Goal: Task Accomplishment & Management: Manage account settings

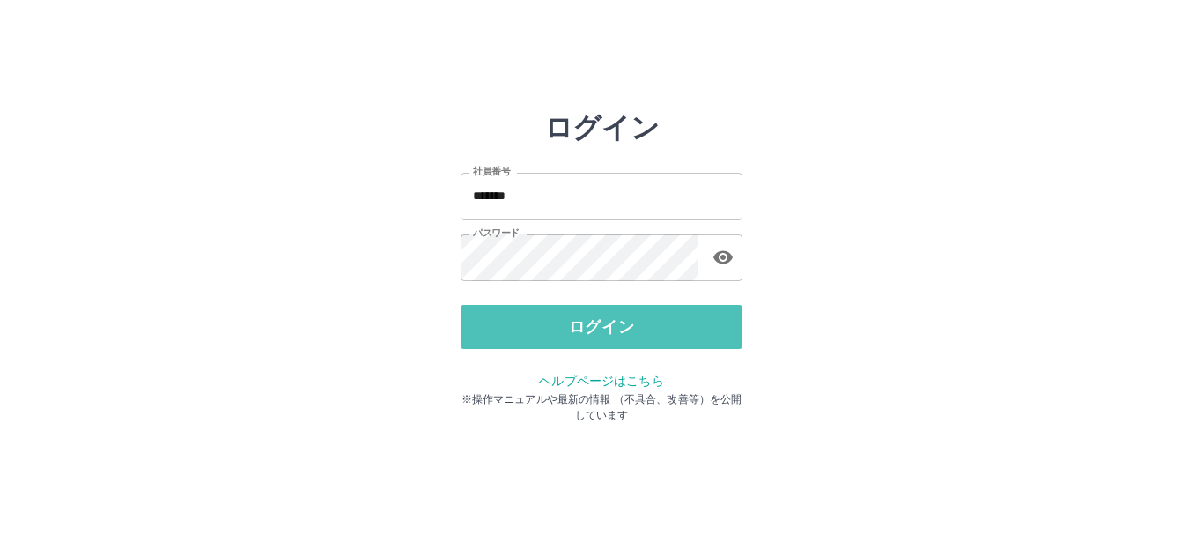
click at [564, 323] on button "ログイン" at bounding box center [602, 327] width 282 height 44
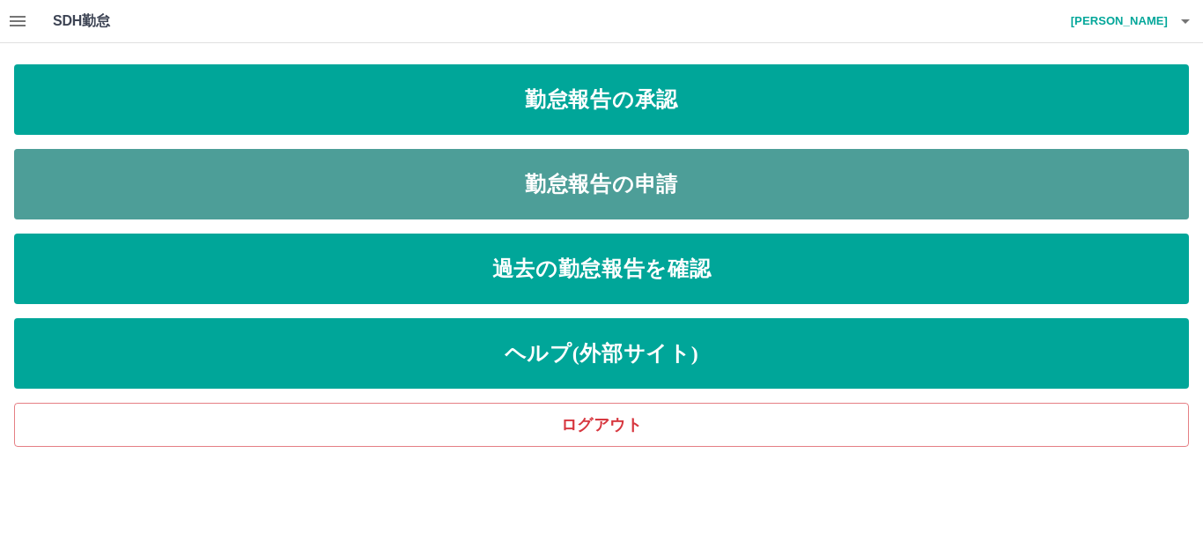
click at [633, 182] on link "勤怠報告の申請" at bounding box center [601, 184] width 1175 height 70
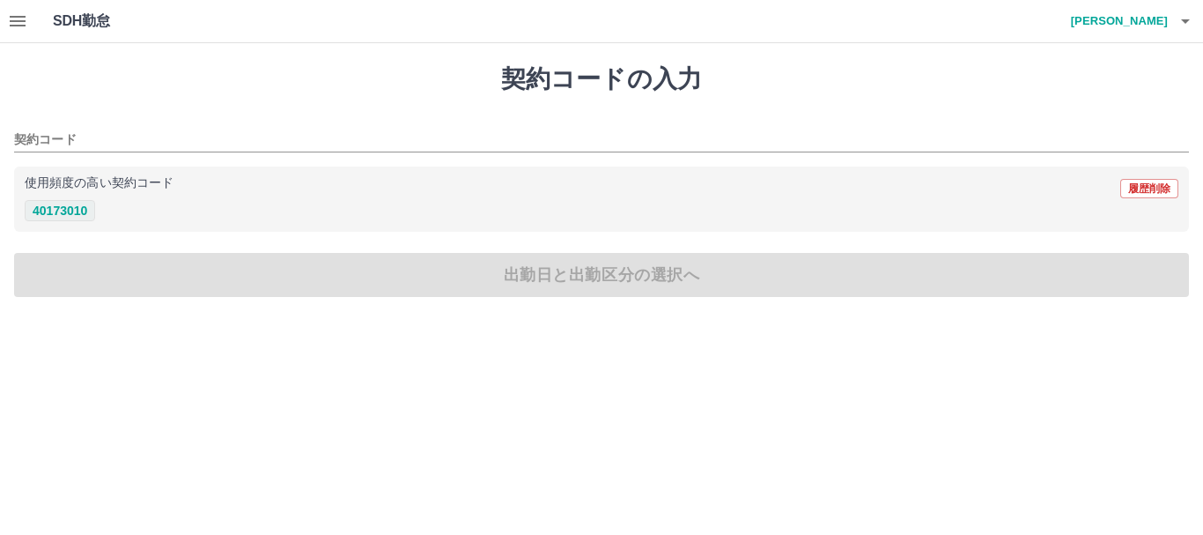
click at [68, 212] on button "40173010" at bounding box center [60, 210] width 70 height 21
type input "********"
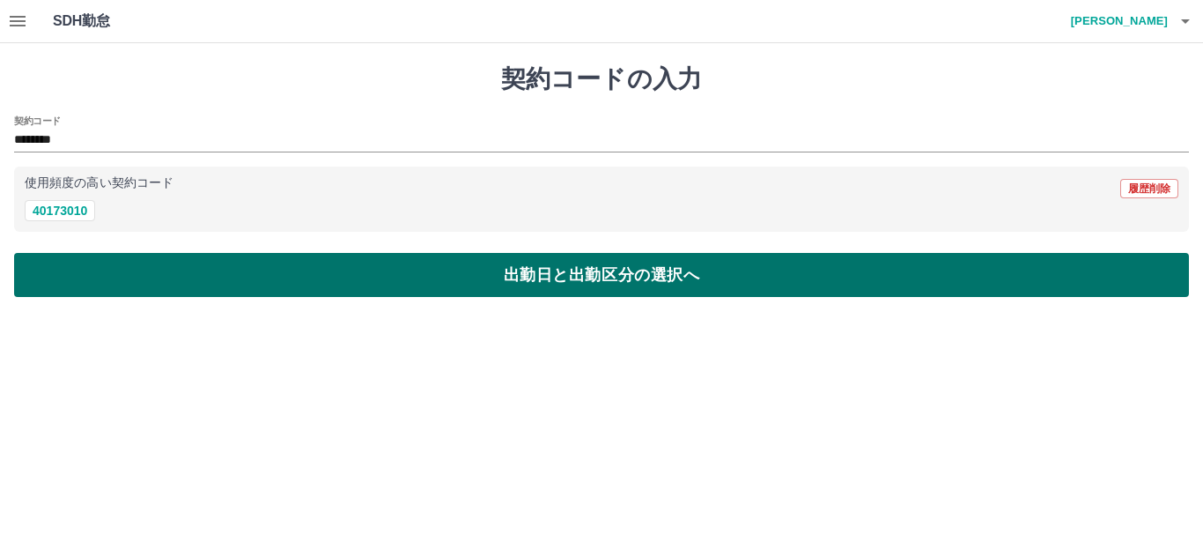
click at [90, 260] on button "出勤日と出勤区分の選択へ" at bounding box center [601, 275] width 1175 height 44
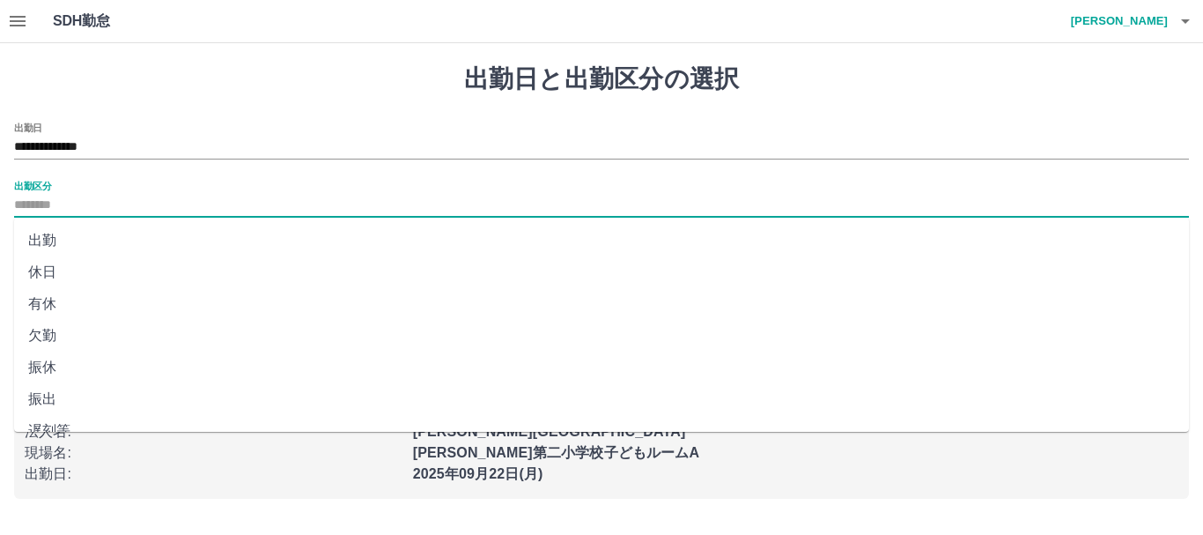
click at [59, 203] on input "出勤区分" at bounding box center [601, 206] width 1175 height 22
click at [55, 242] on li "出勤" at bounding box center [601, 241] width 1175 height 32
type input "**"
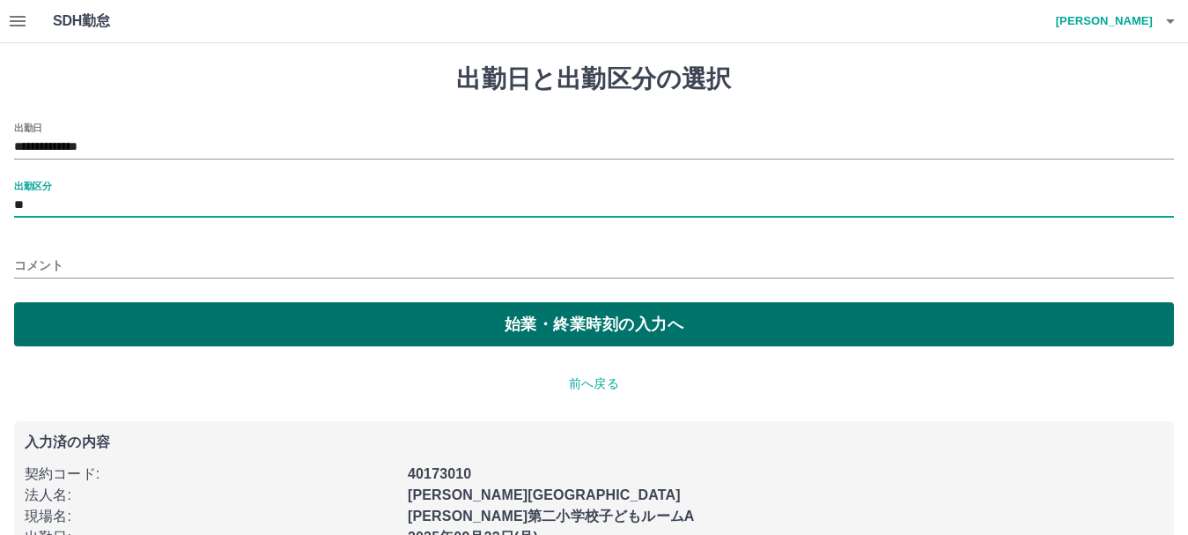
click at [54, 328] on button "始業・終業時刻の入力へ" at bounding box center [594, 324] width 1160 height 44
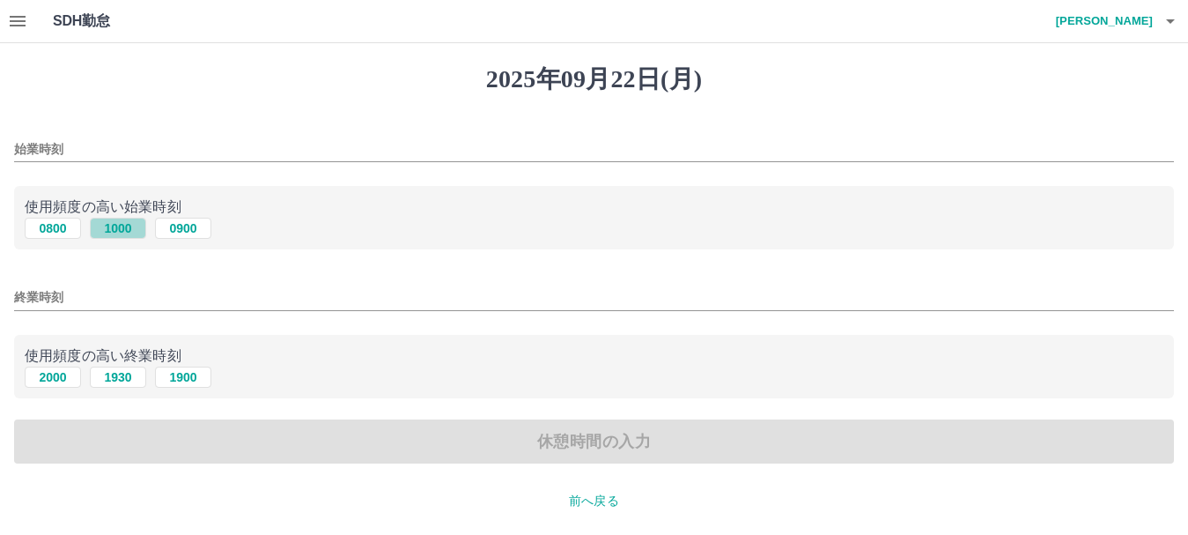
click at [122, 221] on button "1000" at bounding box center [118, 228] width 56 height 21
type input "****"
click at [188, 377] on button "1900" at bounding box center [183, 376] width 56 height 21
type input "****"
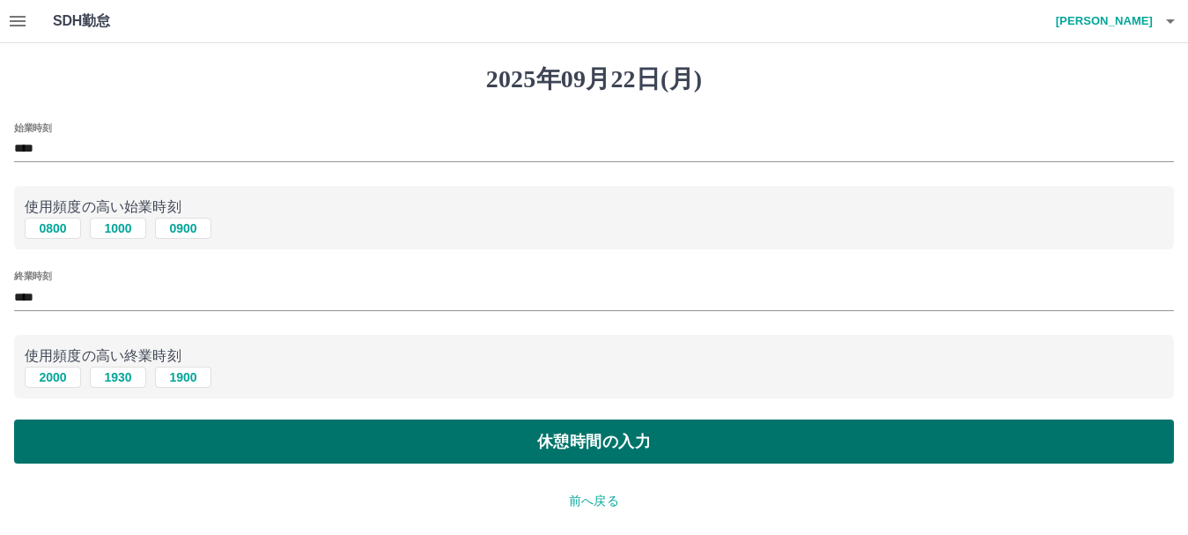
scroll to position [88, 0]
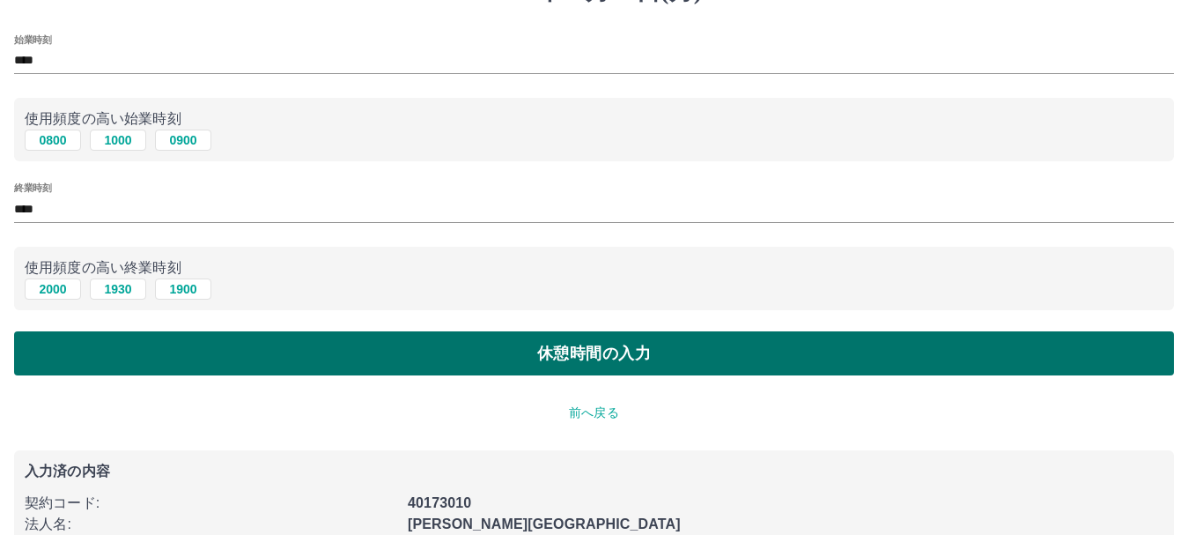
click at [404, 357] on button "休憩時間の入力" at bounding box center [594, 353] width 1160 height 44
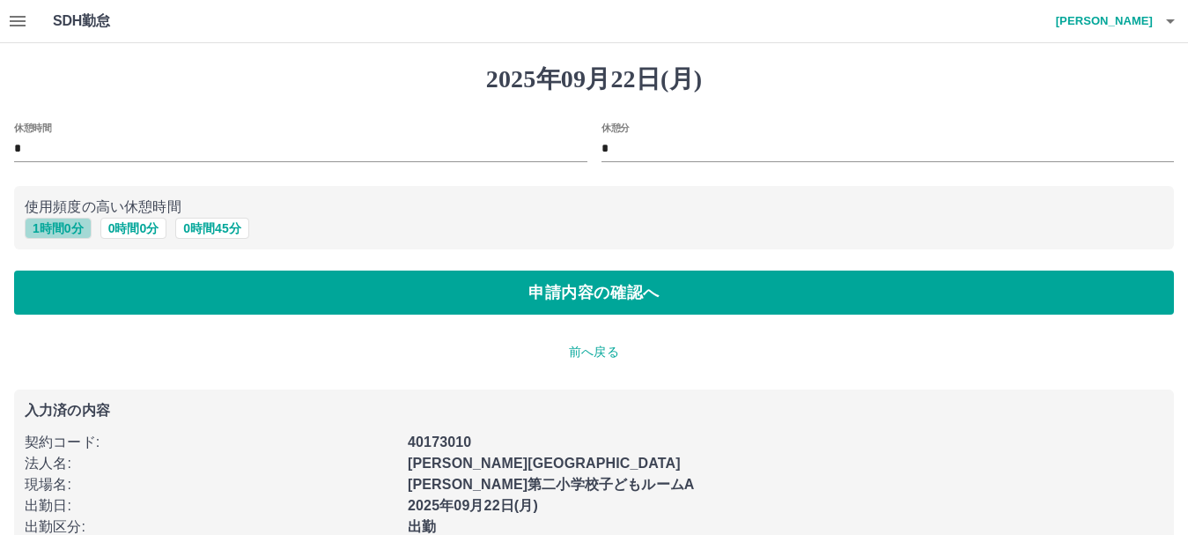
click at [63, 225] on button "1 時間 0 分" at bounding box center [58, 228] width 67 height 21
type input "*"
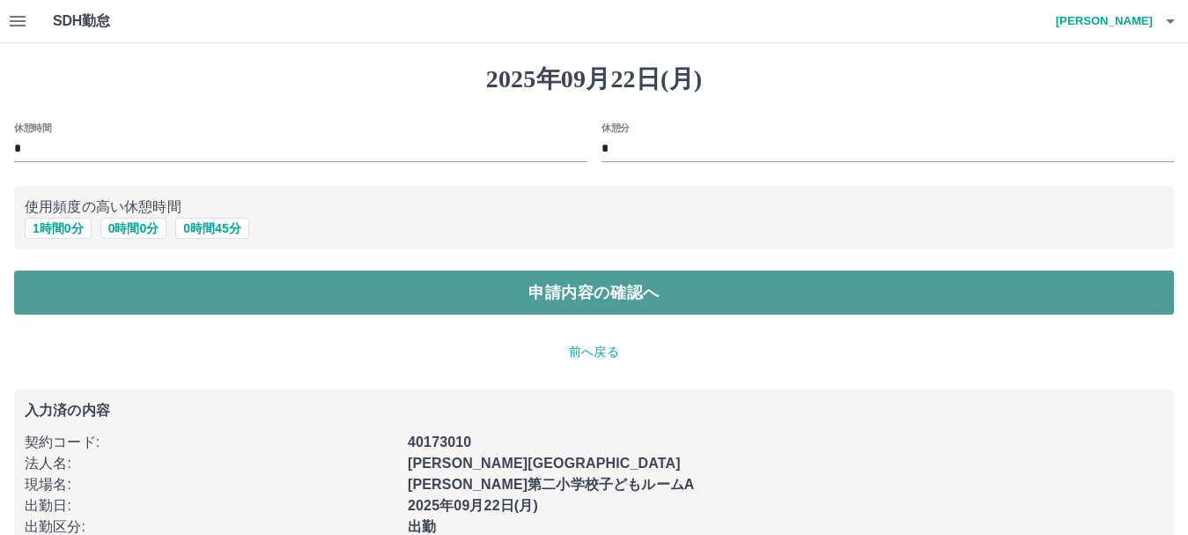
click at [125, 299] on button "申請内容の確認へ" at bounding box center [594, 292] width 1160 height 44
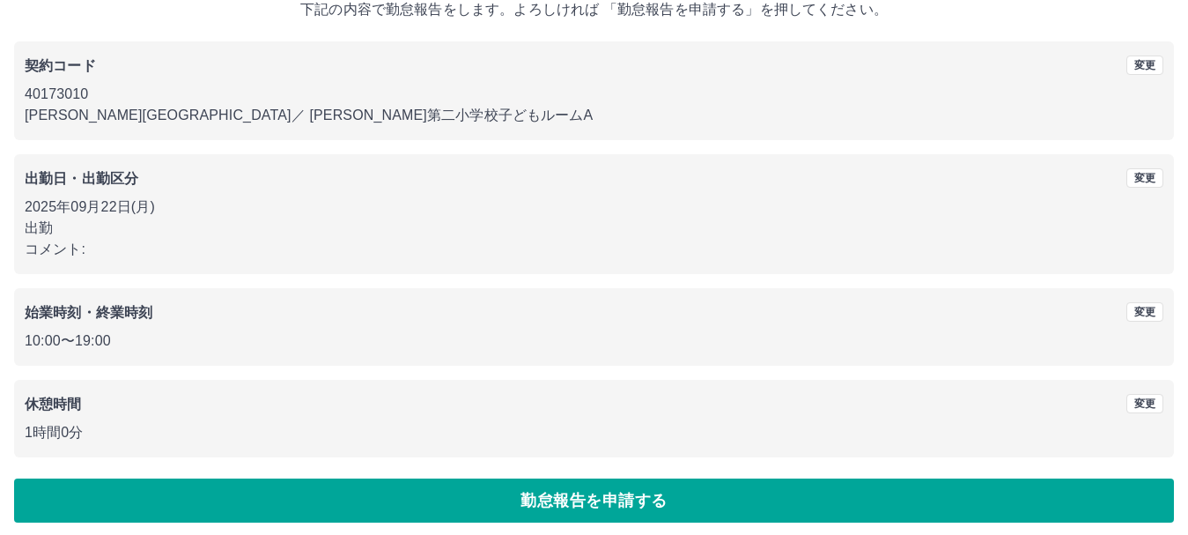
scroll to position [125, 0]
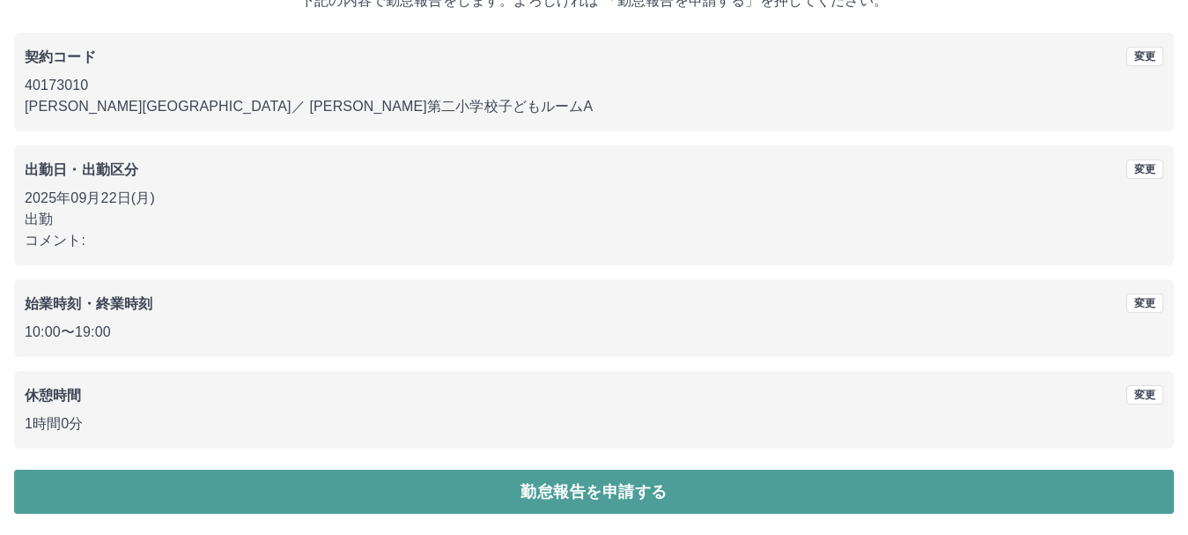
click at [585, 496] on button "勤怠報告を申請する" at bounding box center [594, 491] width 1160 height 44
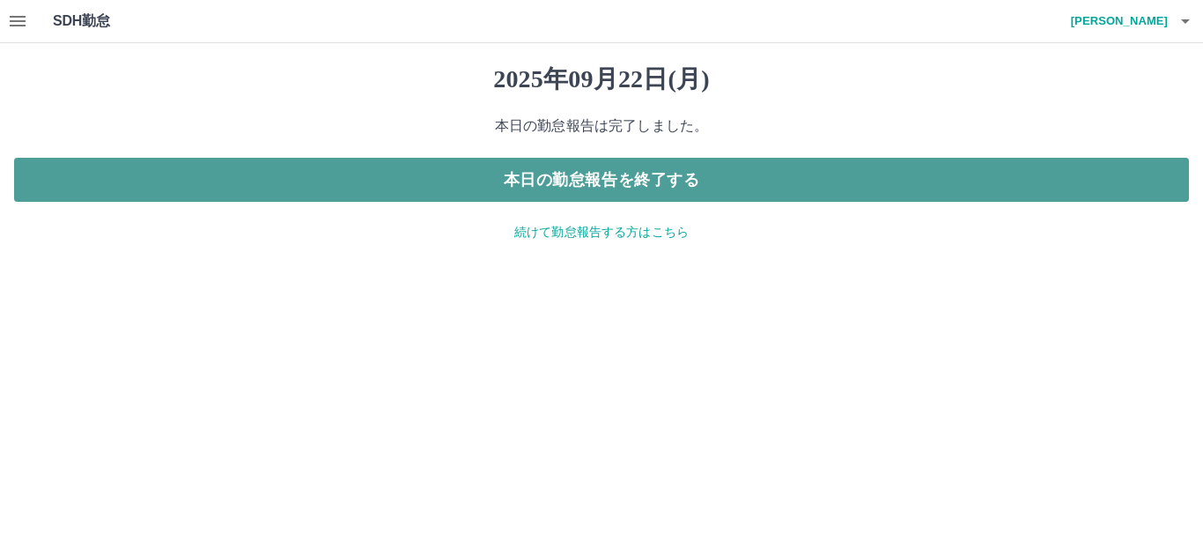
click at [608, 190] on button "本日の勤怠報告を終了する" at bounding box center [601, 180] width 1175 height 44
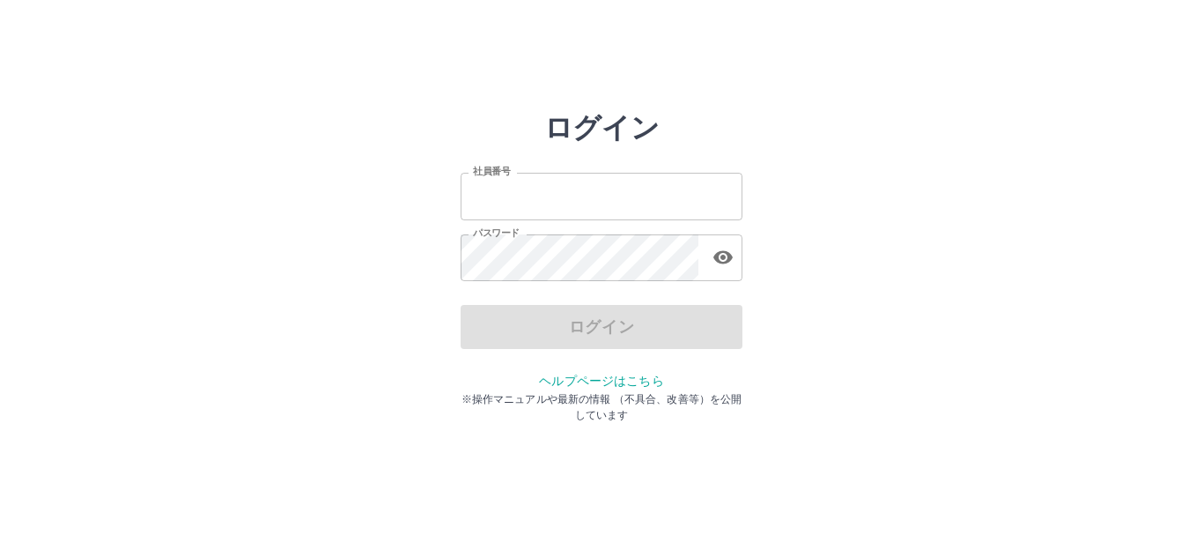
type input "*******"
click at [580, 329] on div "ログイン" at bounding box center [602, 327] width 282 height 44
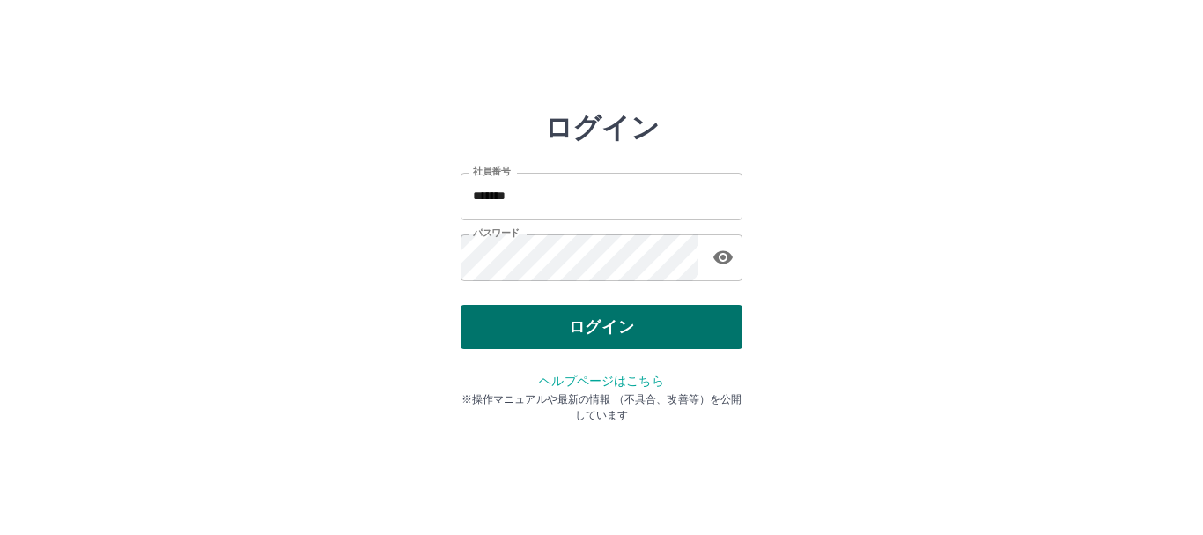
click at [528, 328] on button "ログイン" at bounding box center [602, 327] width 282 height 44
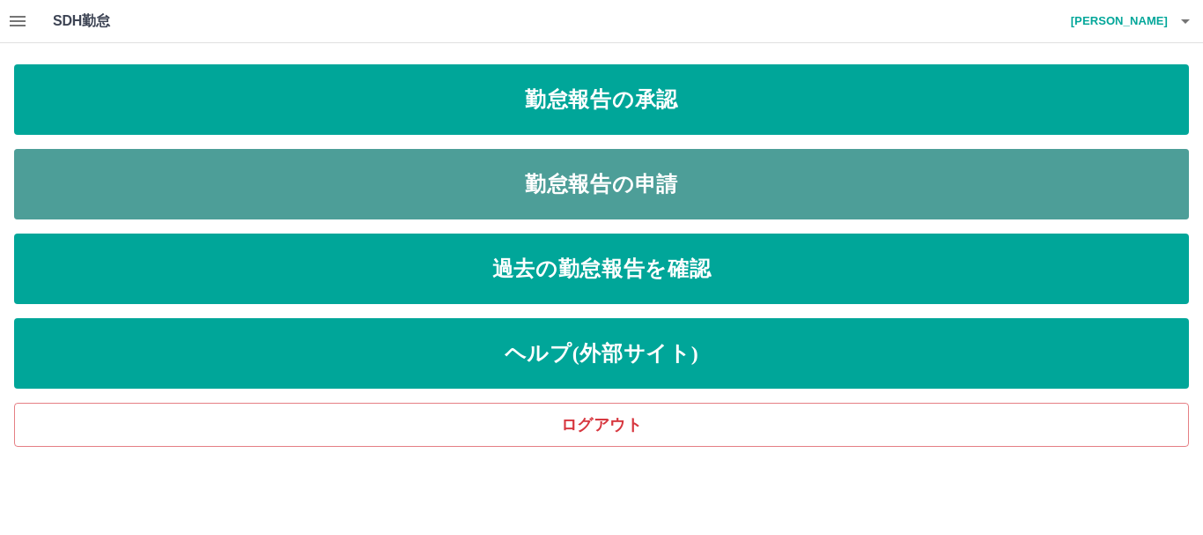
click at [646, 184] on link "勤怠報告の申請" at bounding box center [601, 184] width 1175 height 70
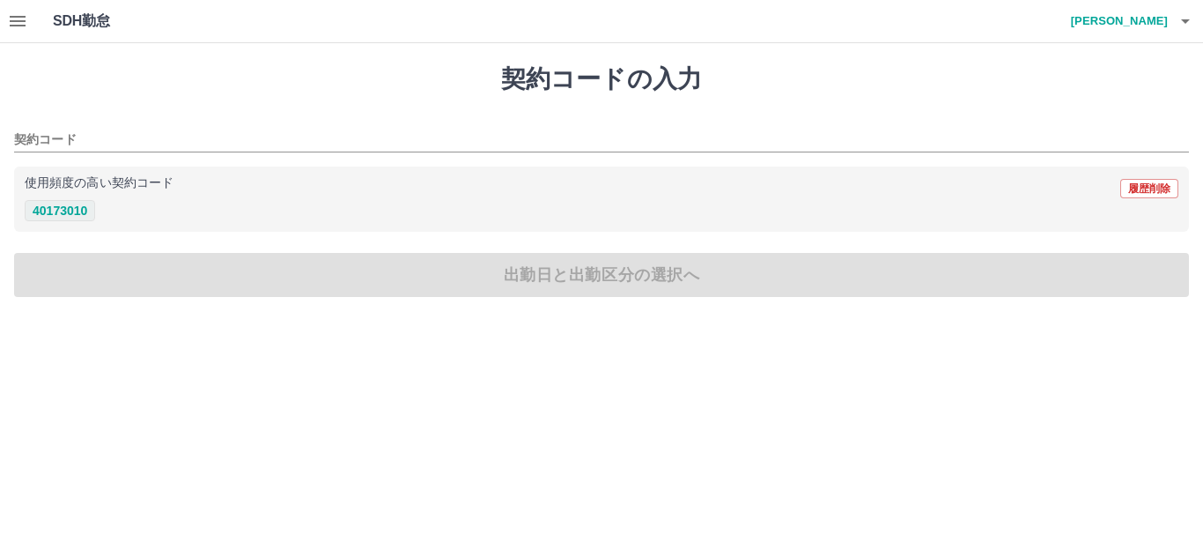
click at [56, 210] on button "40173010" at bounding box center [60, 210] width 70 height 21
type input "********"
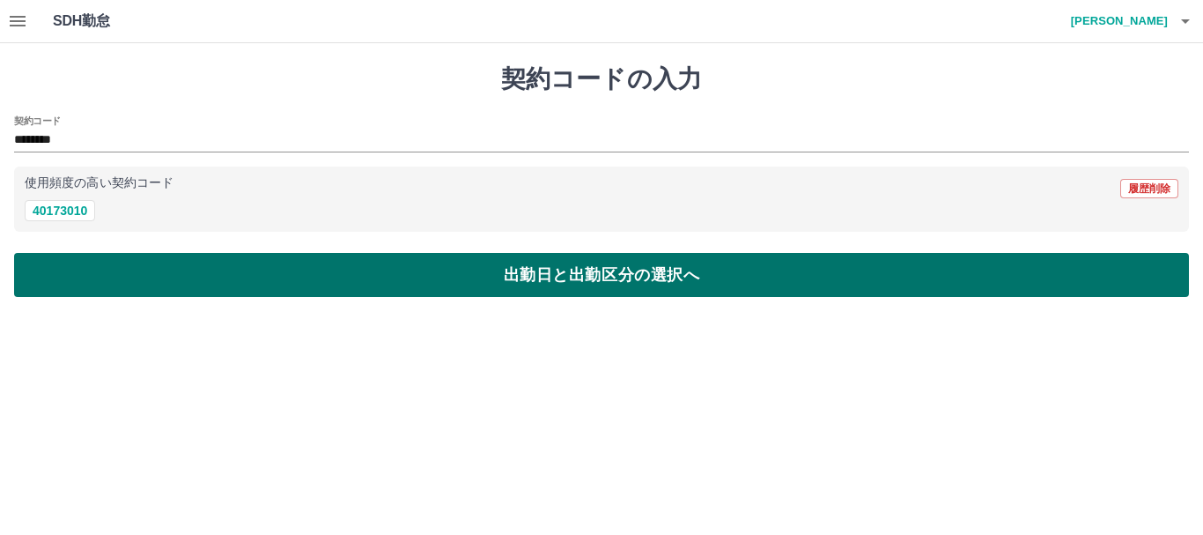
click at [112, 290] on button "出勤日と出勤区分の選択へ" at bounding box center [601, 275] width 1175 height 44
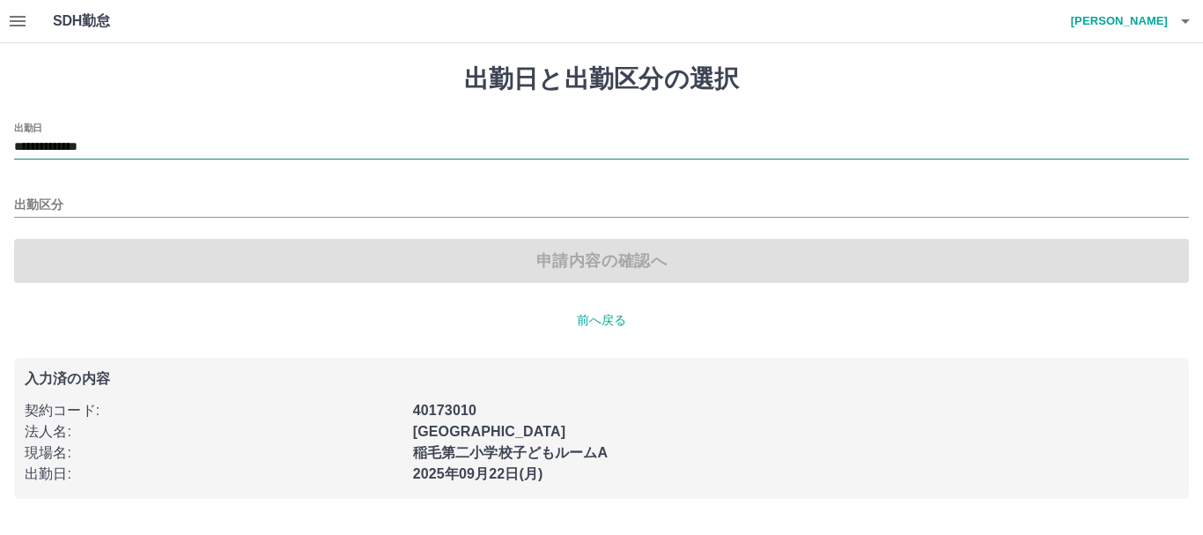
click at [139, 153] on input "**********" at bounding box center [601, 147] width 1175 height 22
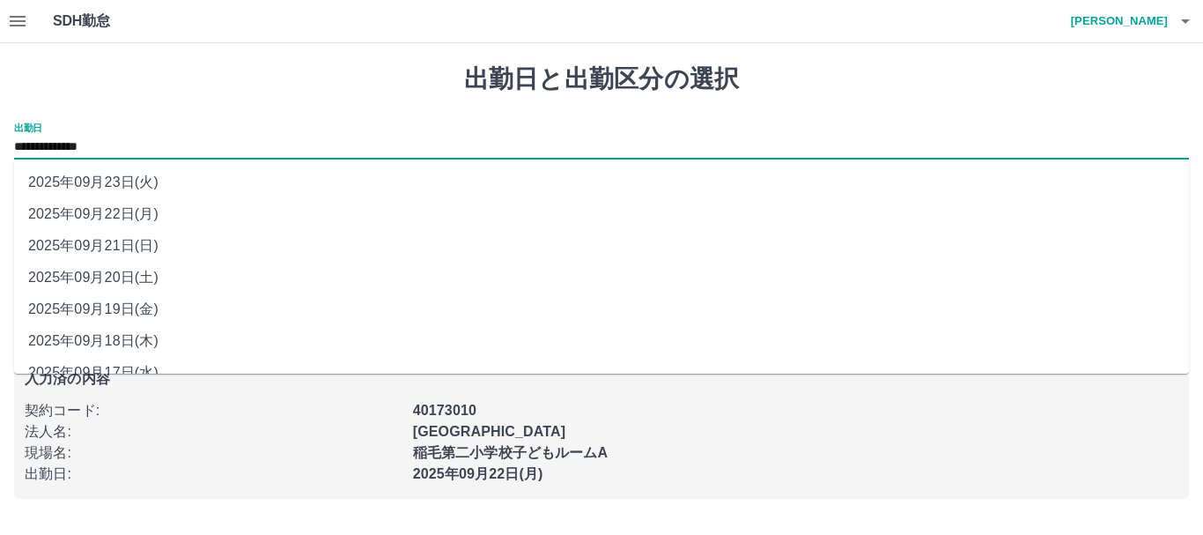
click at [160, 250] on li "2025年09月21日(日)" at bounding box center [601, 246] width 1175 height 32
type input "**********"
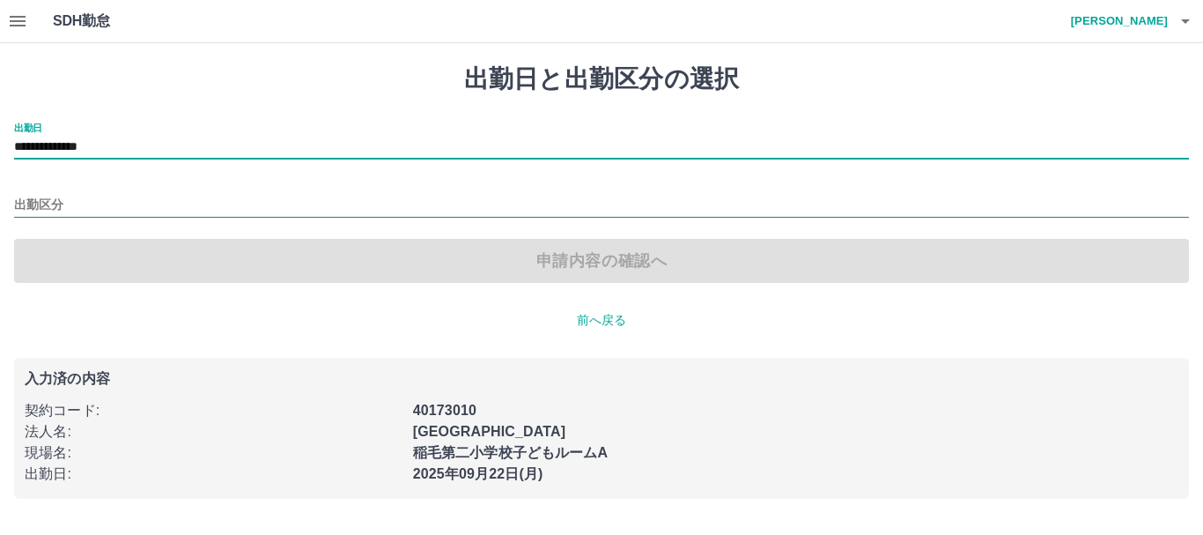
click at [43, 201] on input "出勤区分" at bounding box center [601, 206] width 1175 height 22
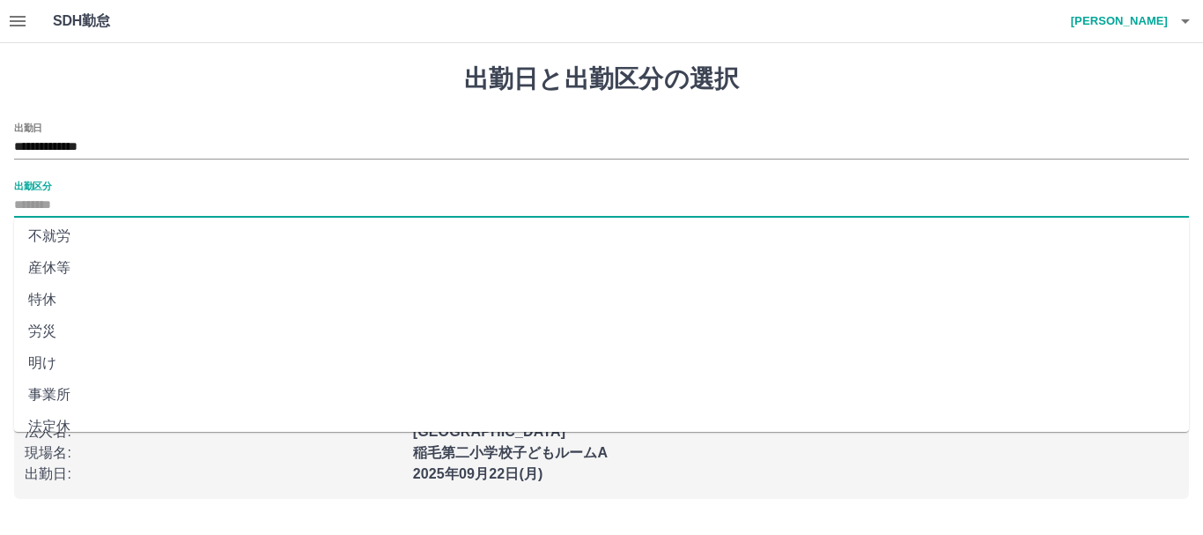
scroll to position [352, 0]
click at [90, 398] on li "法定休" at bounding box center [601, 396] width 1175 height 32
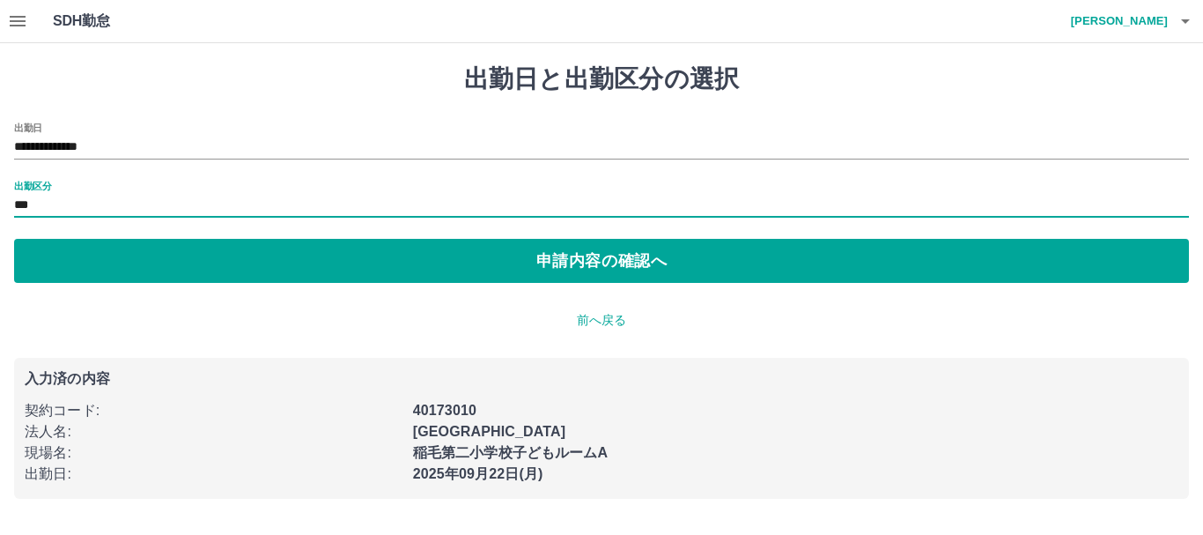
type input "***"
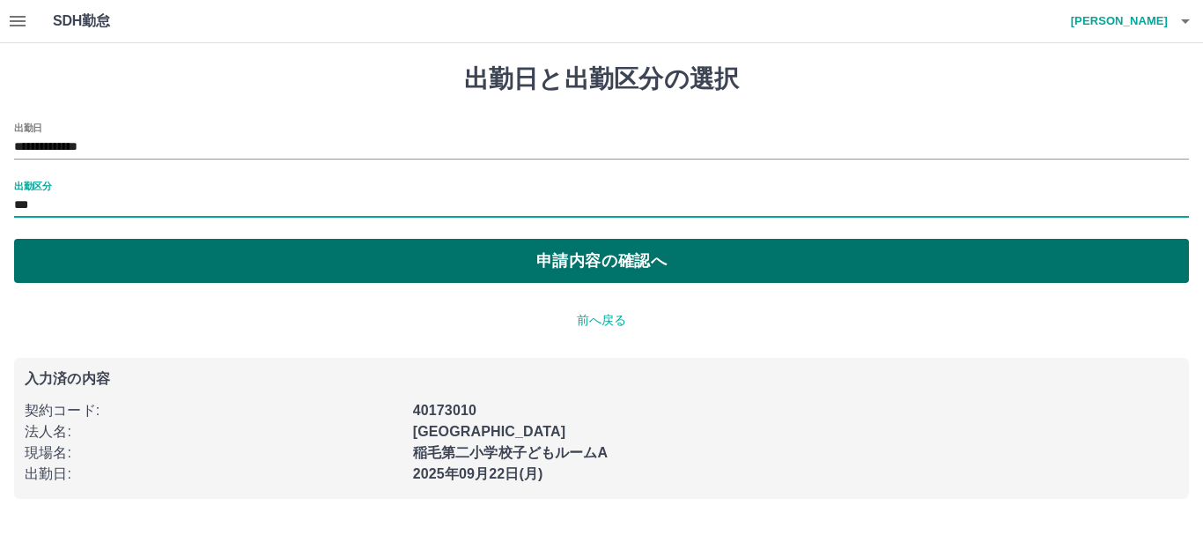
click at [149, 254] on button "申請内容の確認へ" at bounding box center [601, 261] width 1175 height 44
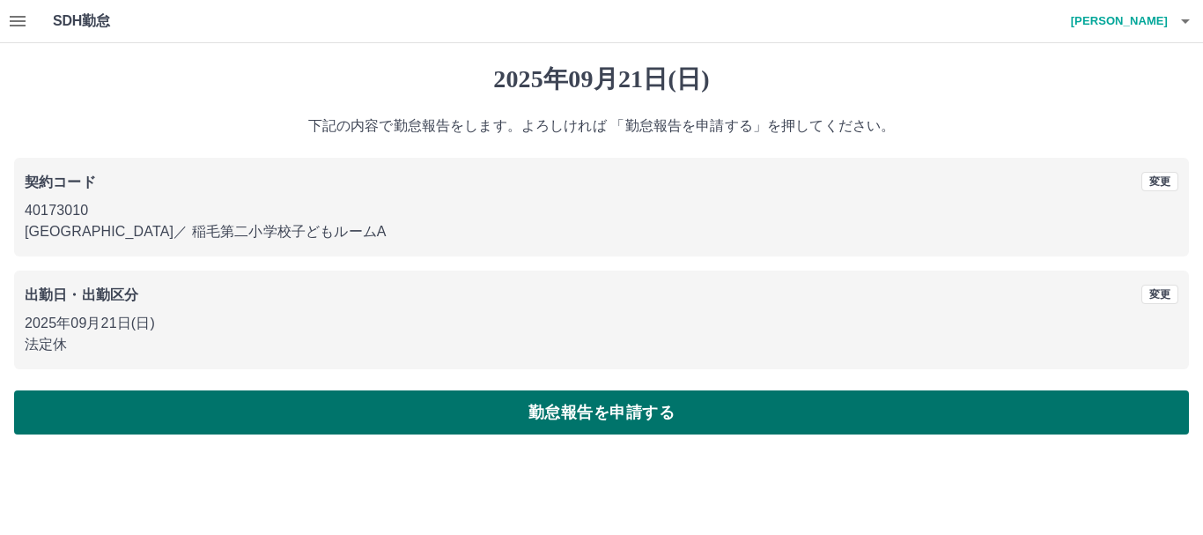
click at [608, 403] on button "勤怠報告を申請する" at bounding box center [601, 412] width 1175 height 44
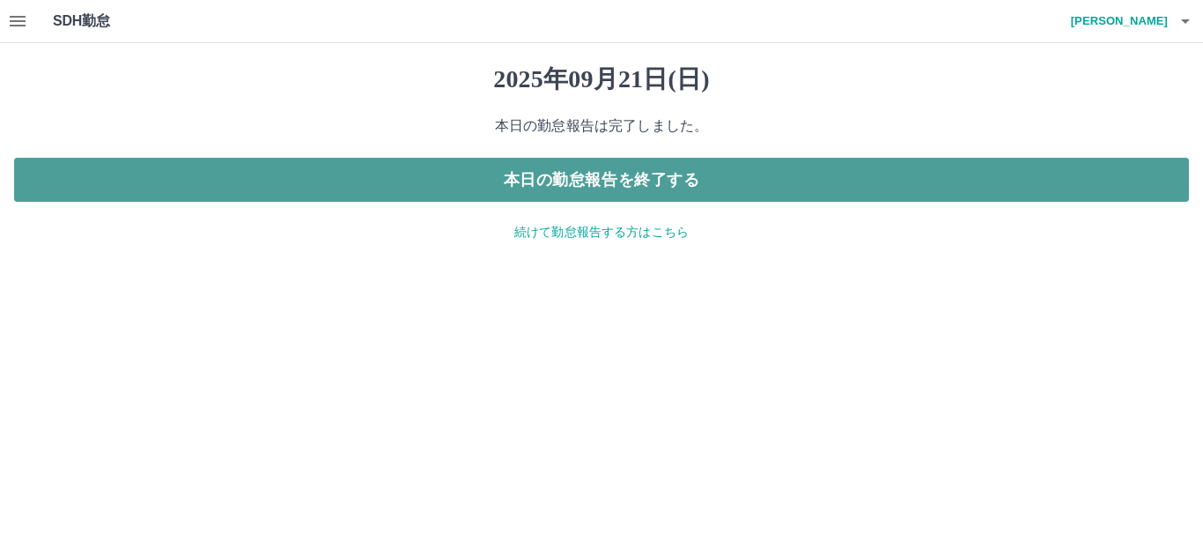
click at [582, 172] on button "本日の勤怠報告を終了する" at bounding box center [601, 180] width 1175 height 44
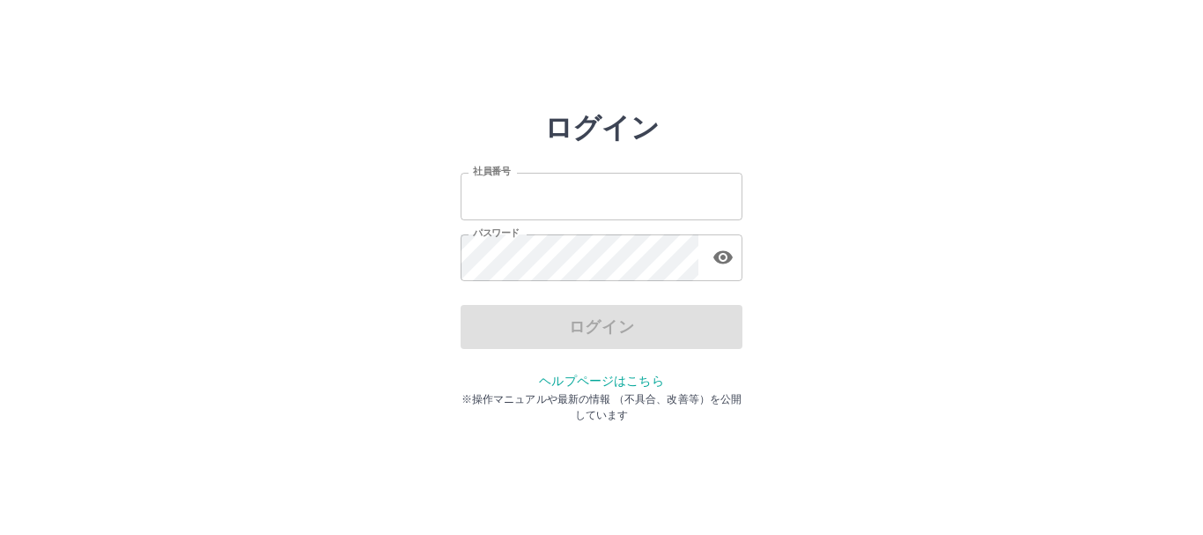
type input "*******"
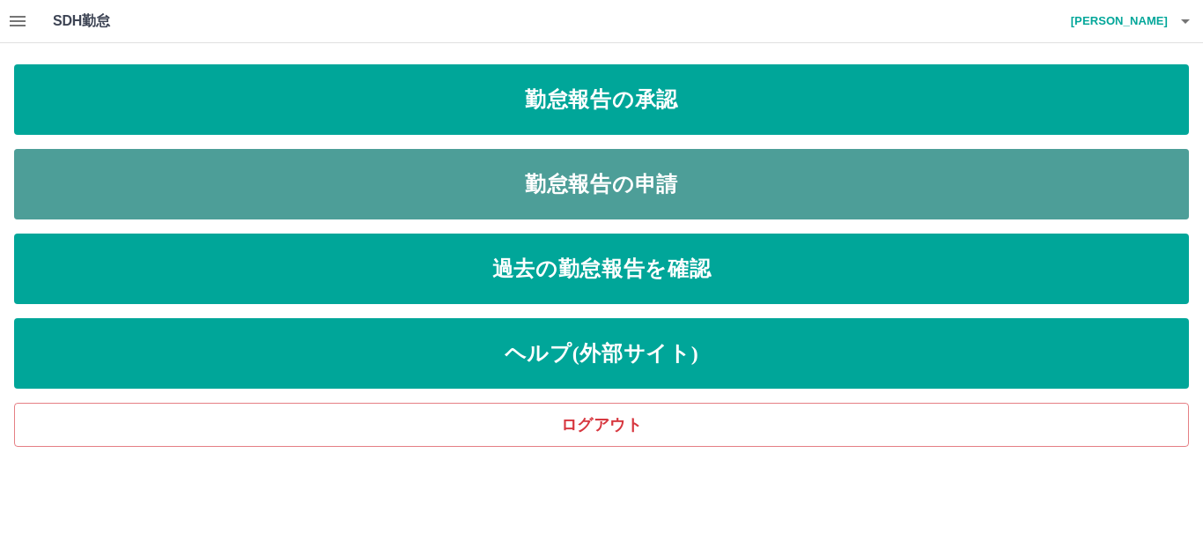
click at [597, 173] on link "勤怠報告の申請" at bounding box center [601, 184] width 1175 height 70
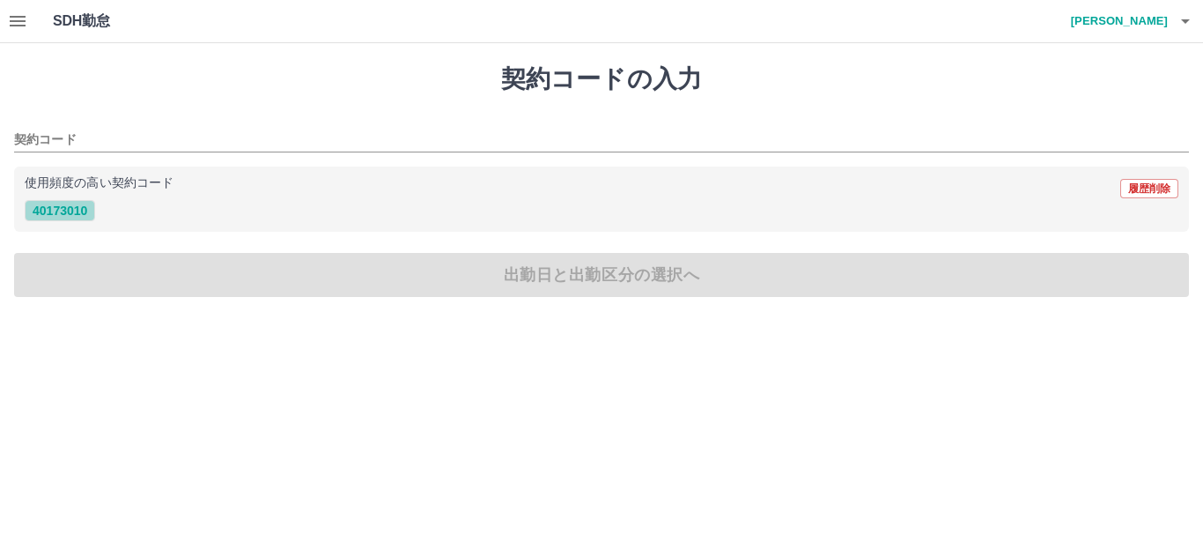
click at [85, 203] on button "40173010" at bounding box center [60, 210] width 70 height 21
type input "********"
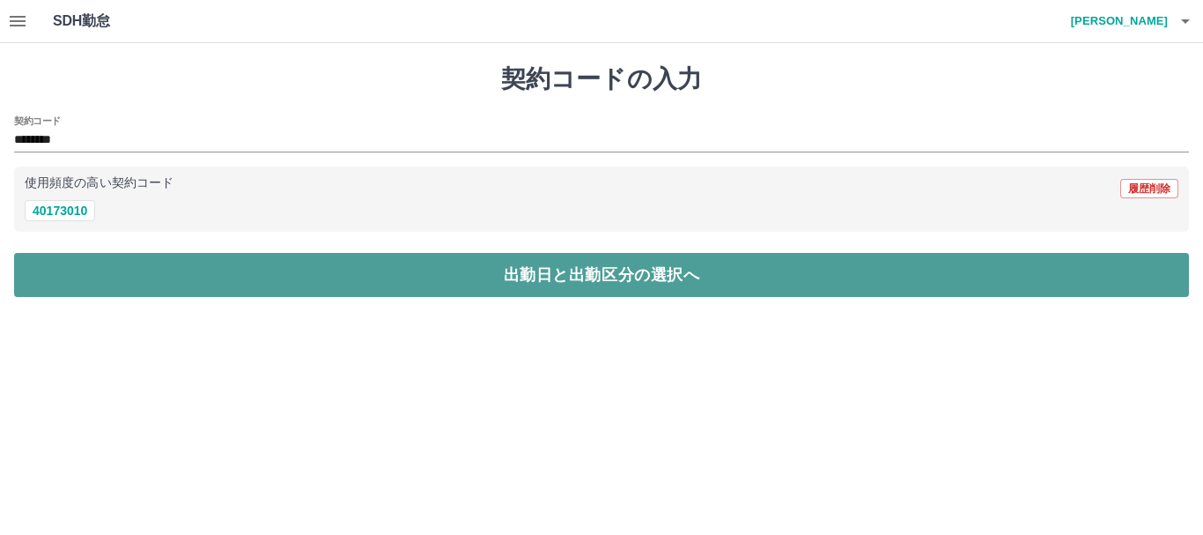
click at [93, 270] on button "出勤日と出勤区分の選択へ" at bounding box center [601, 275] width 1175 height 44
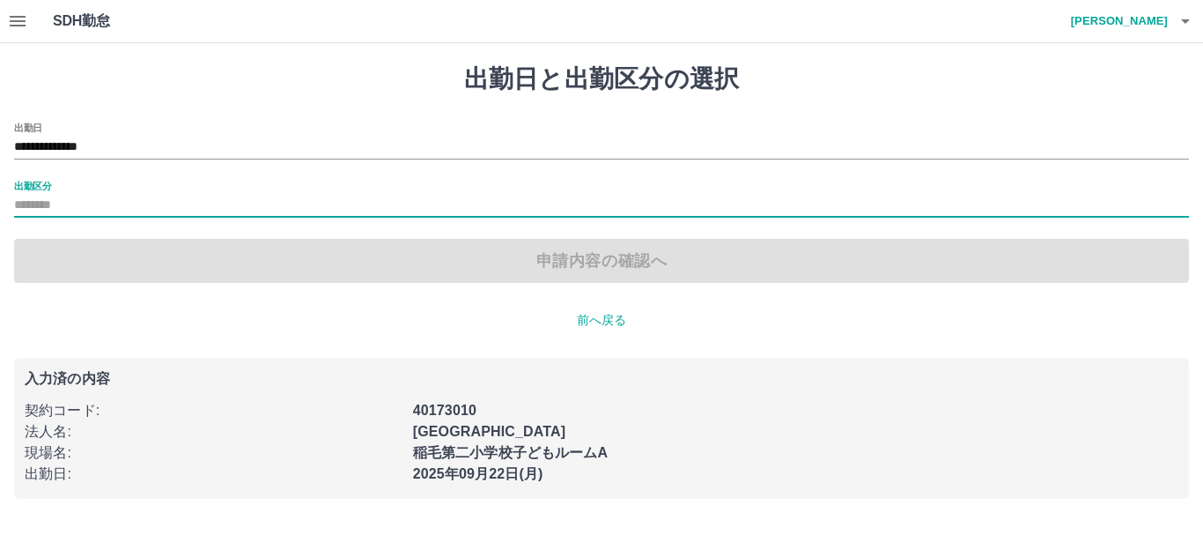
click at [90, 208] on input "出勤区分" at bounding box center [601, 206] width 1175 height 22
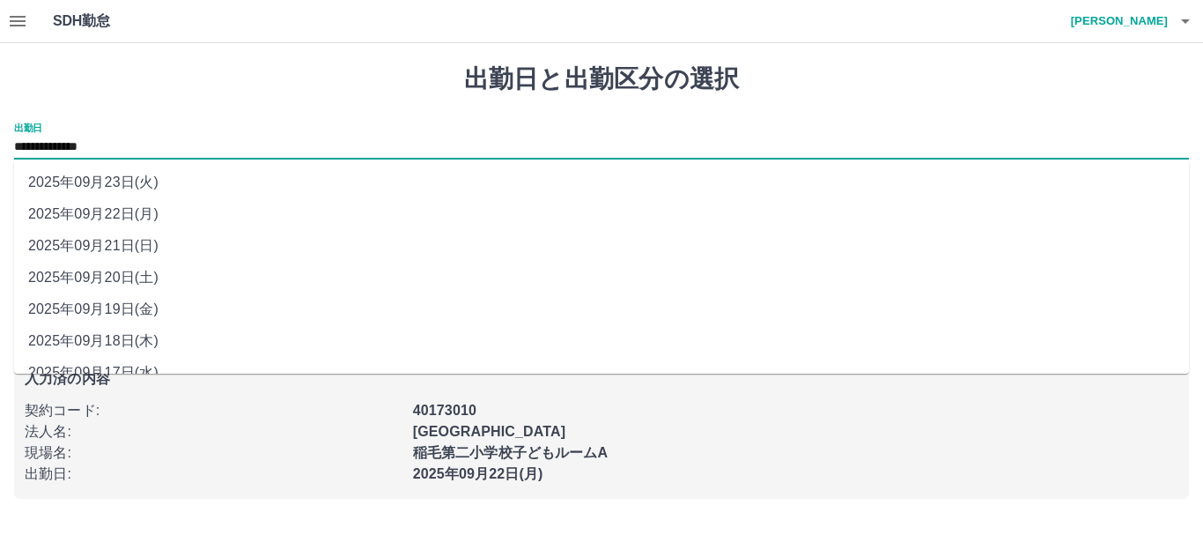
click at [166, 145] on input "**********" at bounding box center [601, 147] width 1175 height 22
click at [152, 177] on li "2025年09月23日(火)" at bounding box center [601, 182] width 1175 height 32
type input "**********"
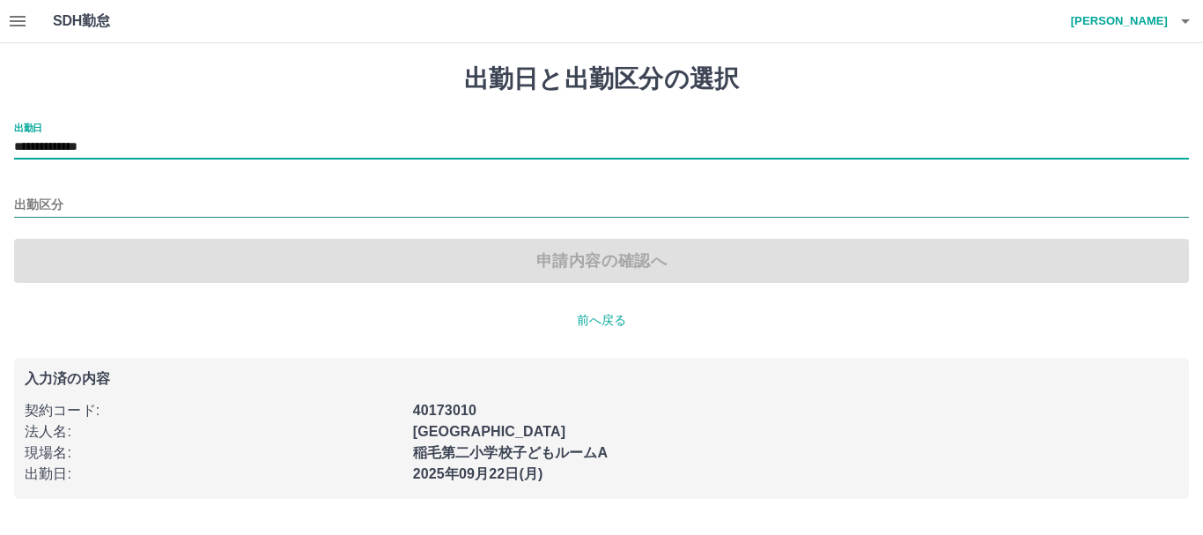
click at [17, 209] on input "出勤区分" at bounding box center [601, 206] width 1175 height 22
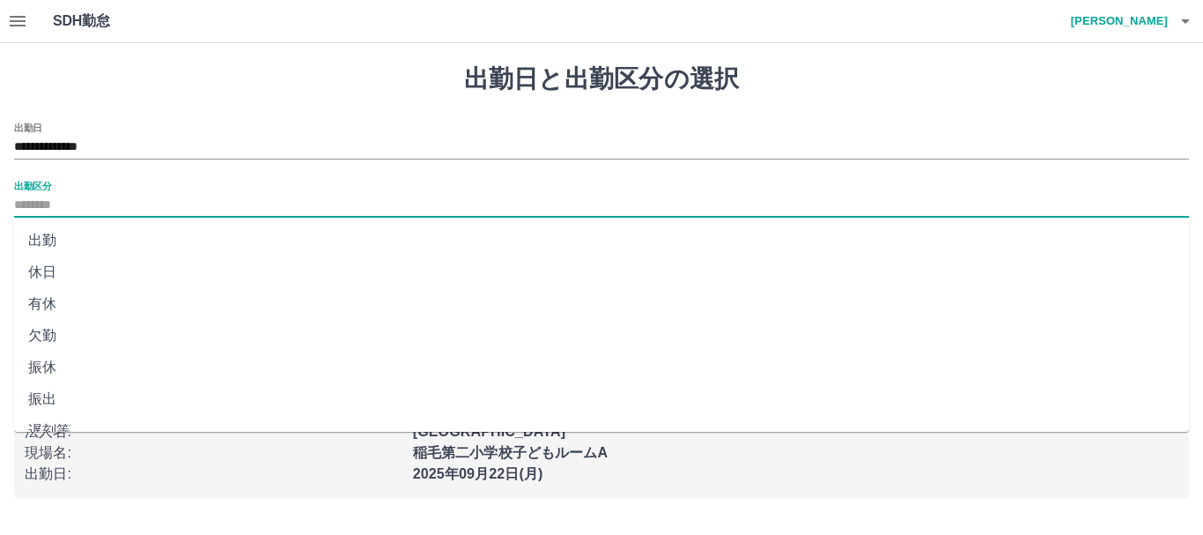
click at [62, 277] on li "休日" at bounding box center [601, 272] width 1175 height 32
type input "**"
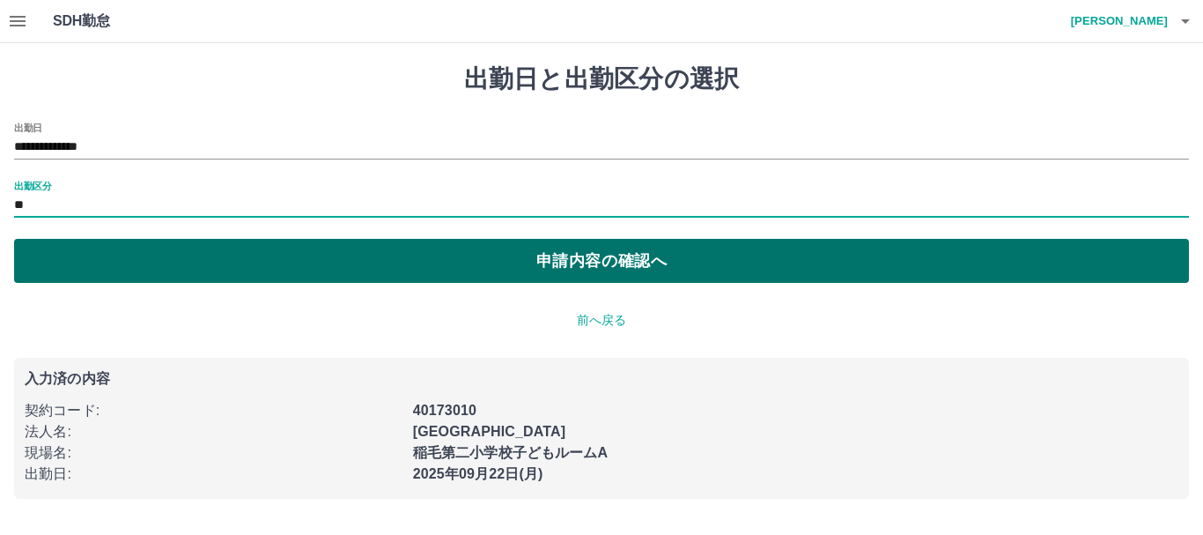
click at [253, 262] on button "申請内容の確認へ" at bounding box center [601, 261] width 1175 height 44
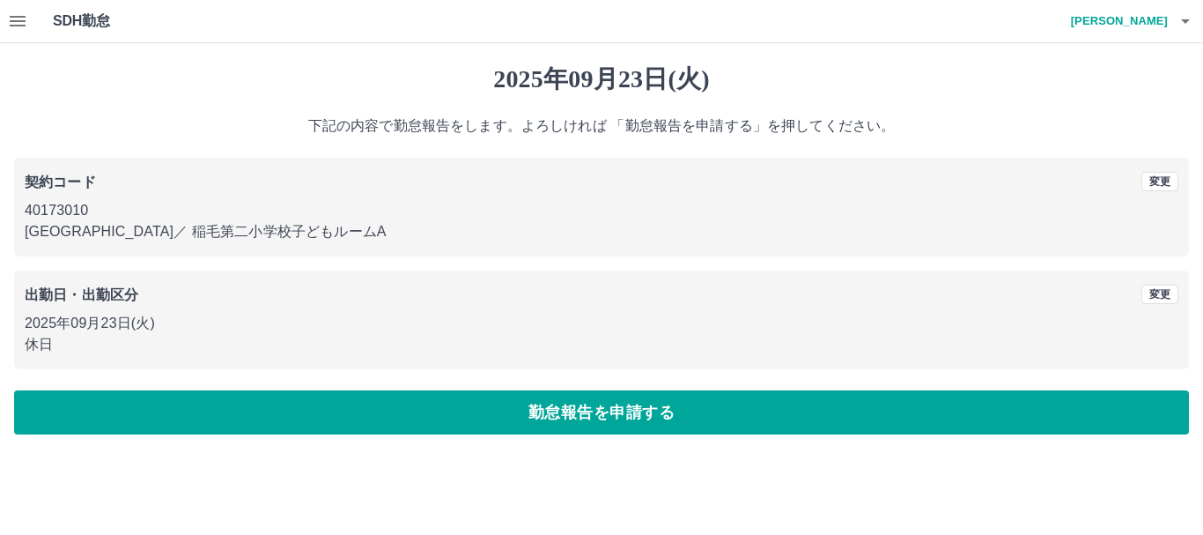
click at [515, 408] on button "勤怠報告を申請する" at bounding box center [601, 412] width 1175 height 44
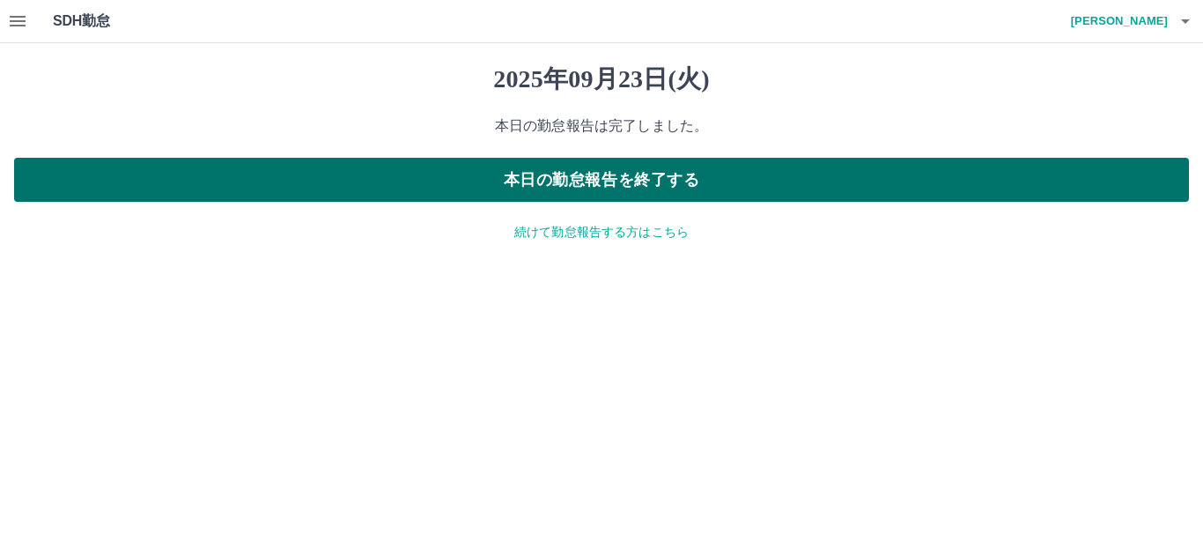
click at [568, 177] on button "本日の勤怠報告を終了する" at bounding box center [601, 180] width 1175 height 44
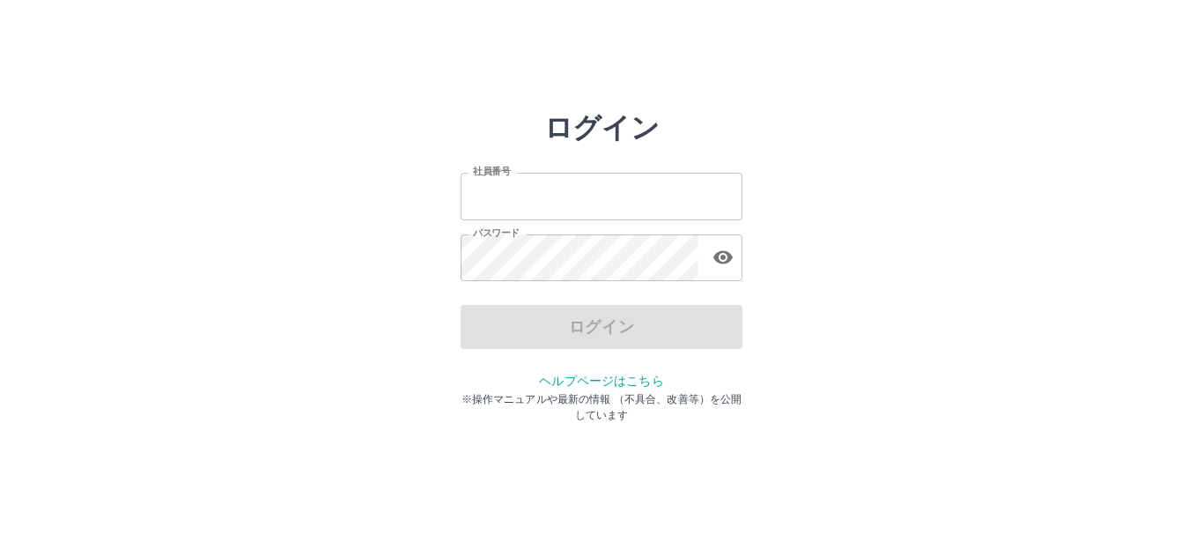
type input "*******"
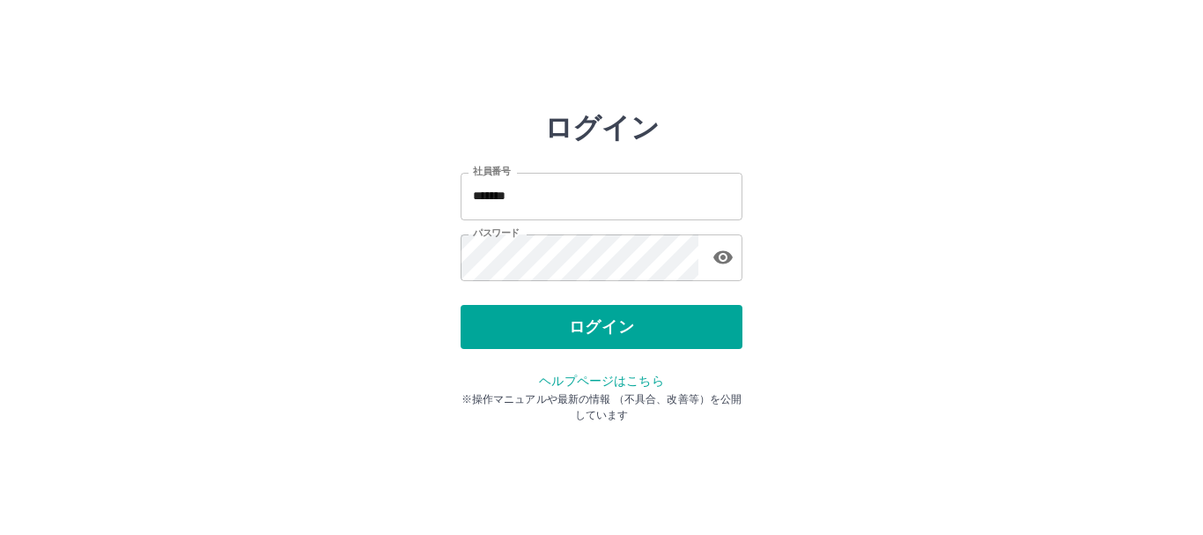
click at [555, 301] on div "社員番号 ******* 社員番号 パスワード パスワード" at bounding box center [602, 223] width 282 height 159
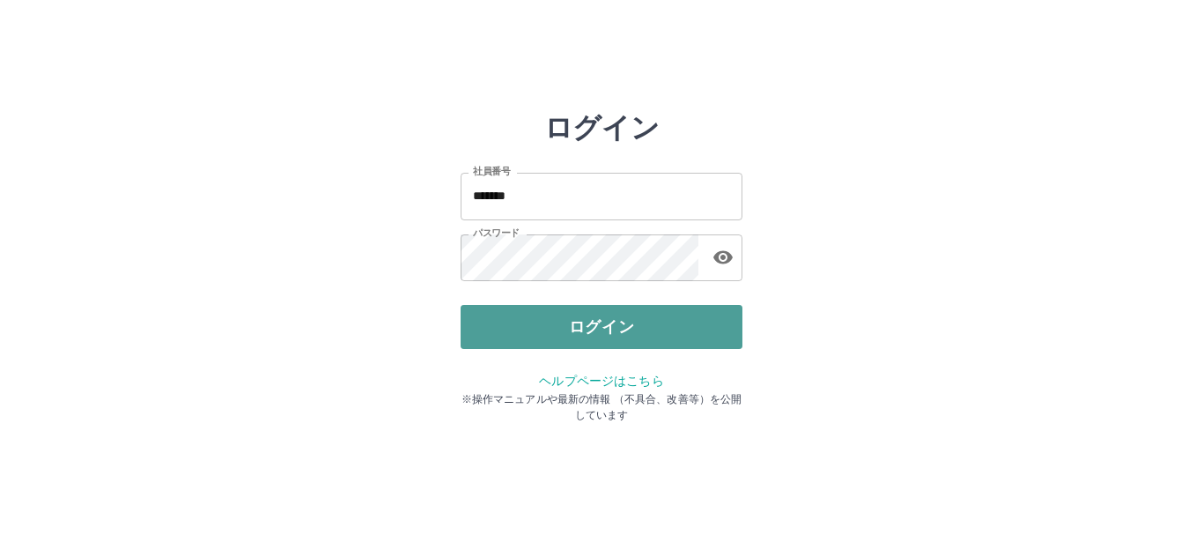
click at [553, 317] on button "ログイン" at bounding box center [602, 327] width 282 height 44
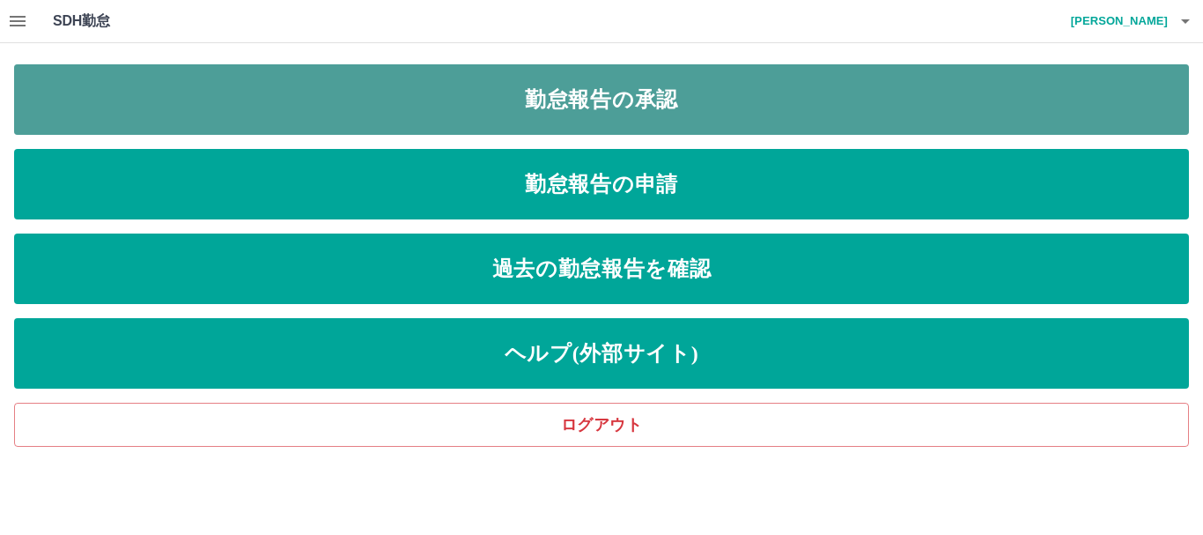
click at [638, 86] on link "勤怠報告の承認" at bounding box center [601, 99] width 1175 height 70
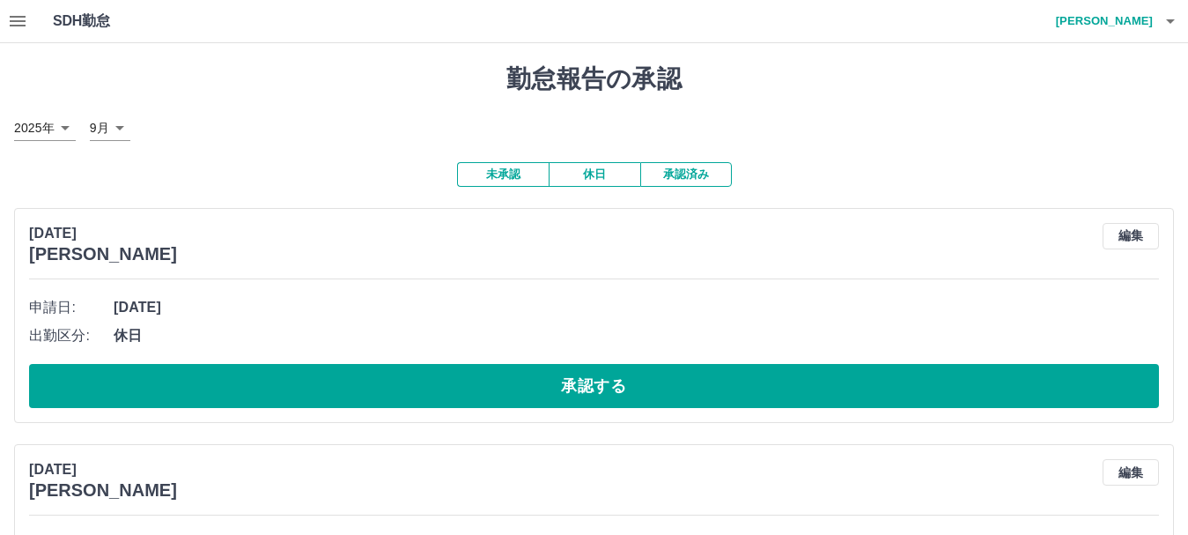
click at [468, 360] on div "申請日: [DATE] 出勤区分: 休日 承認する" at bounding box center [594, 350] width 1130 height 114
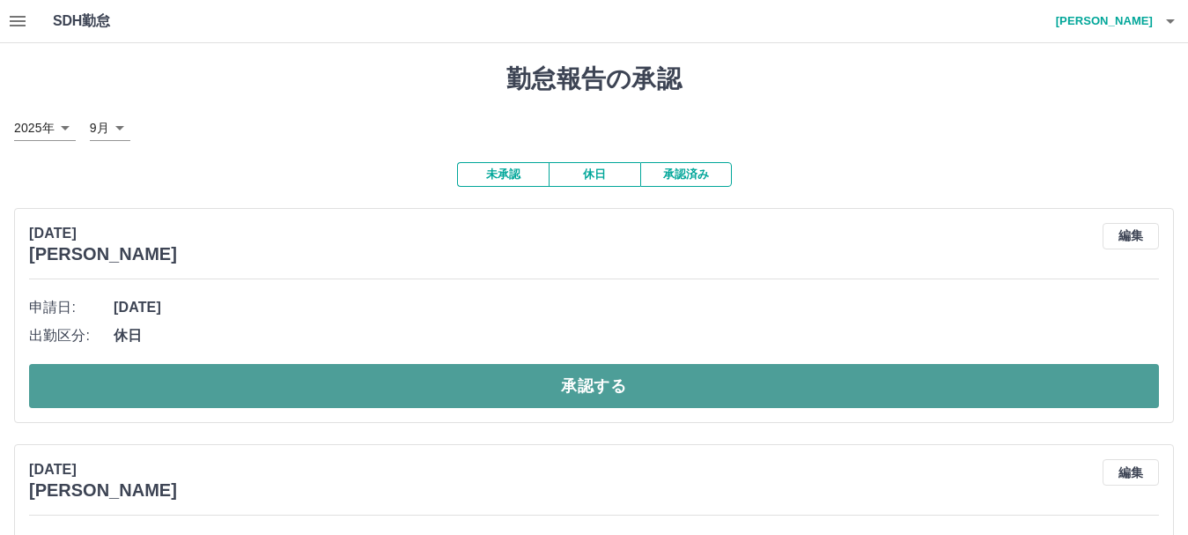
click at [460, 400] on button "承認する" at bounding box center [594, 386] width 1130 height 44
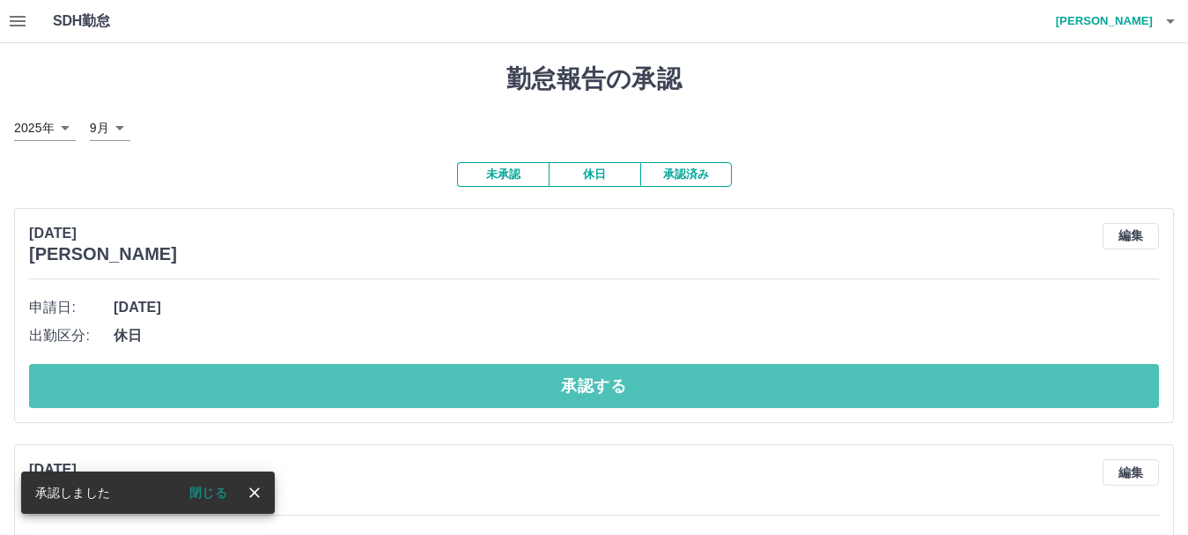
click at [460, 400] on button "承認する" at bounding box center [594, 386] width 1130 height 44
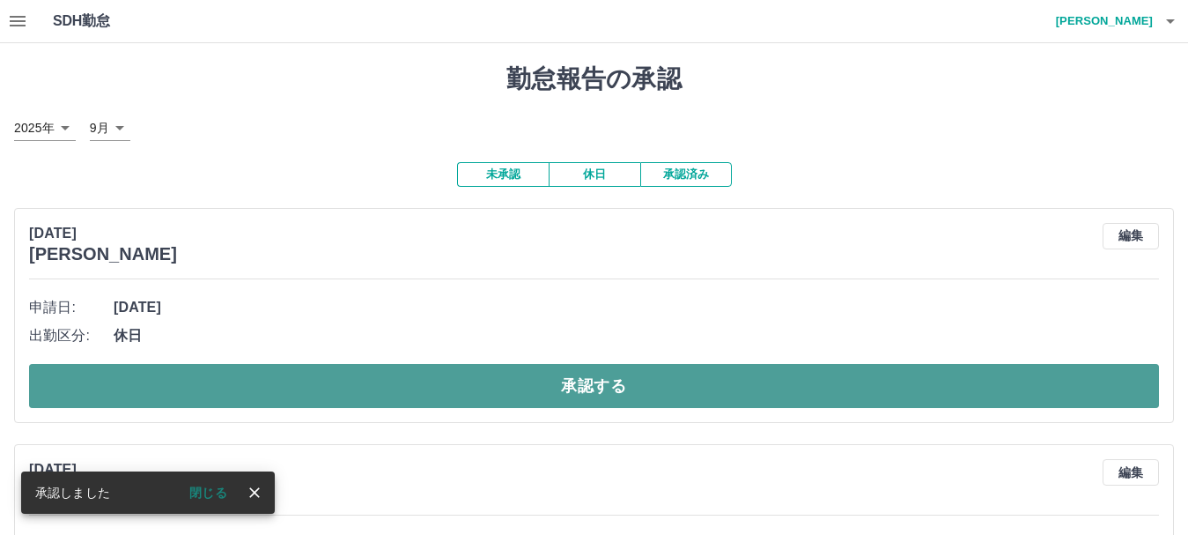
click at [472, 387] on button "承認する" at bounding box center [594, 386] width 1130 height 44
click at [474, 386] on button "承認する" at bounding box center [594, 386] width 1130 height 44
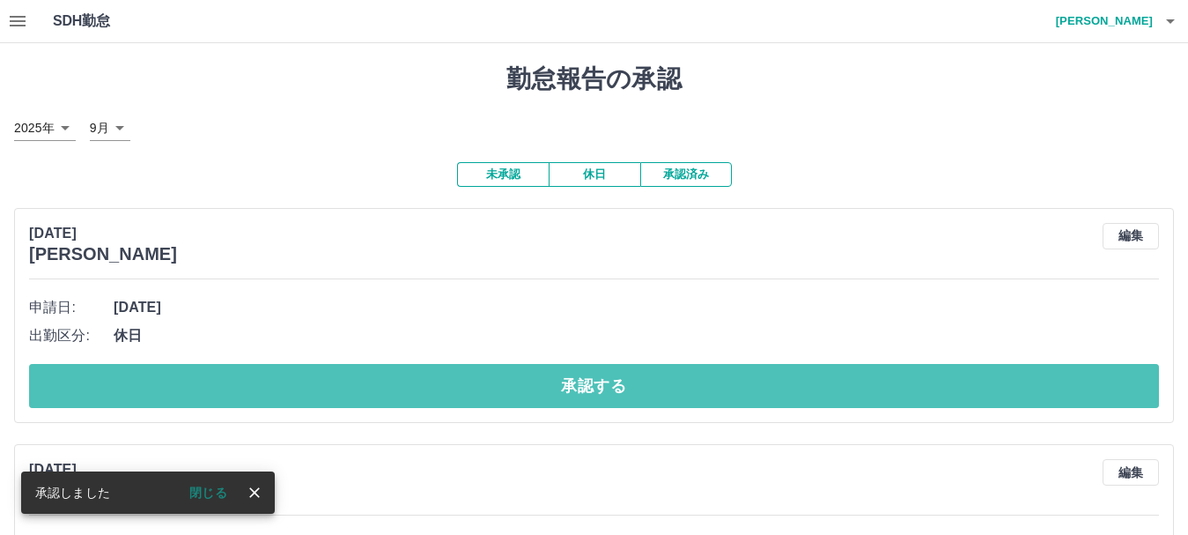
click at [474, 386] on button "承認する" at bounding box center [594, 386] width 1130 height 44
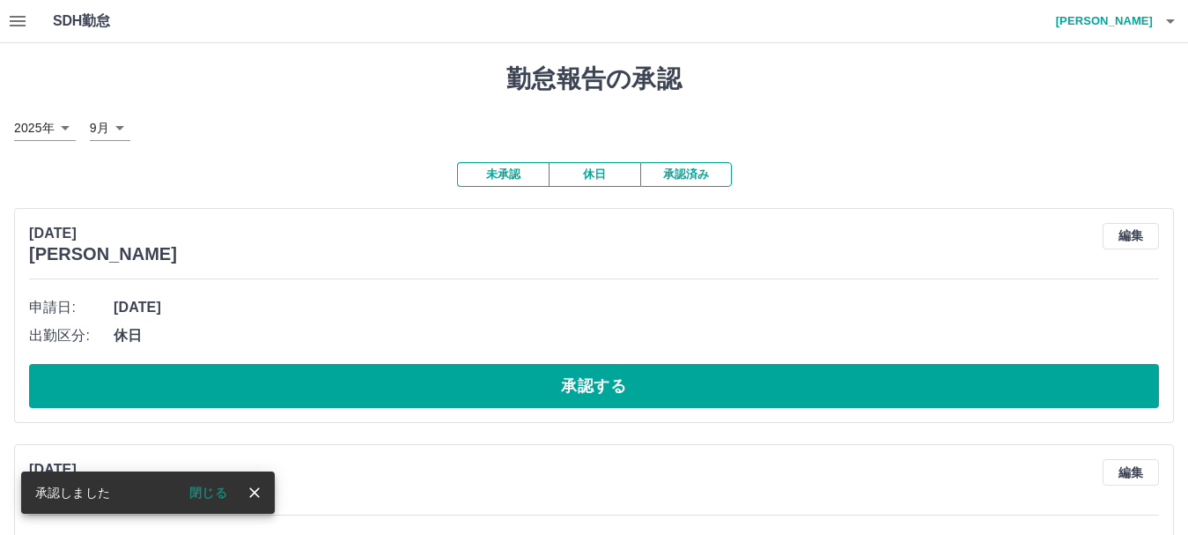
click at [475, 385] on button "承認する" at bounding box center [594, 386] width 1130 height 44
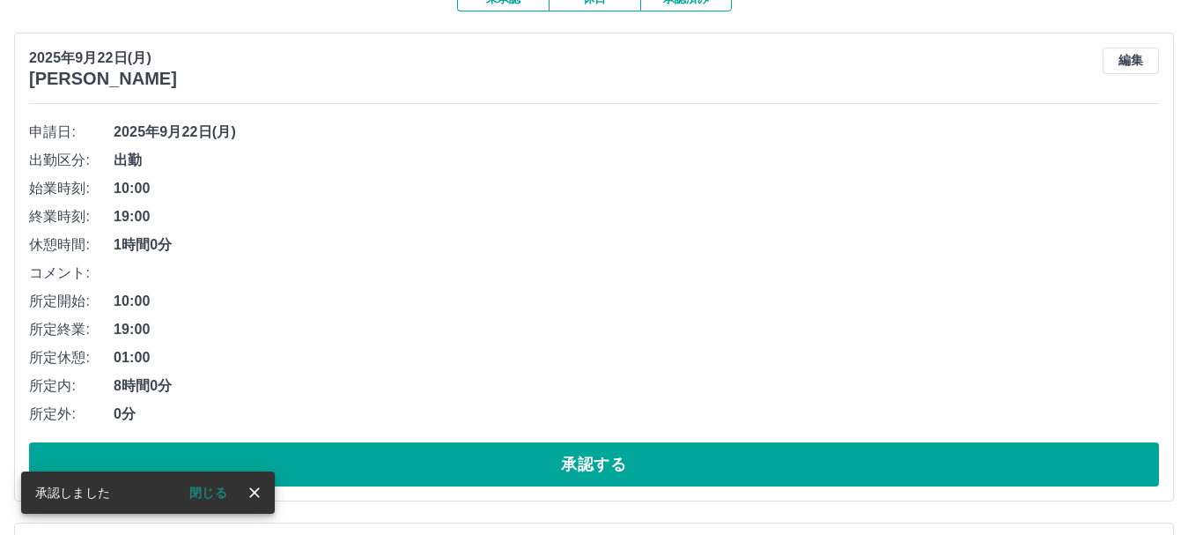
scroll to position [176, 0]
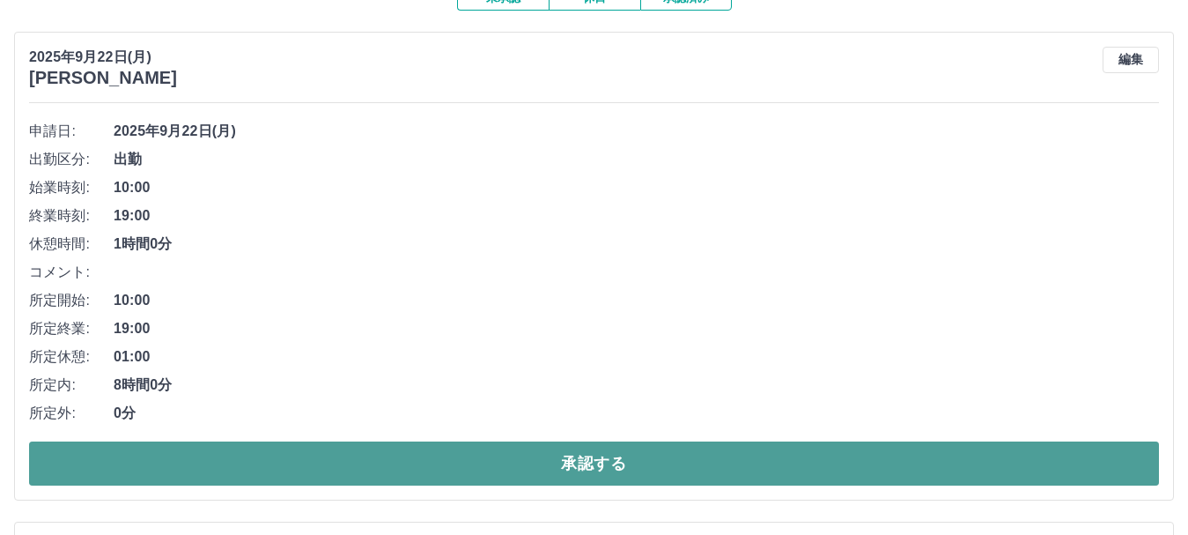
click at [472, 467] on button "承認する" at bounding box center [594, 463] width 1130 height 44
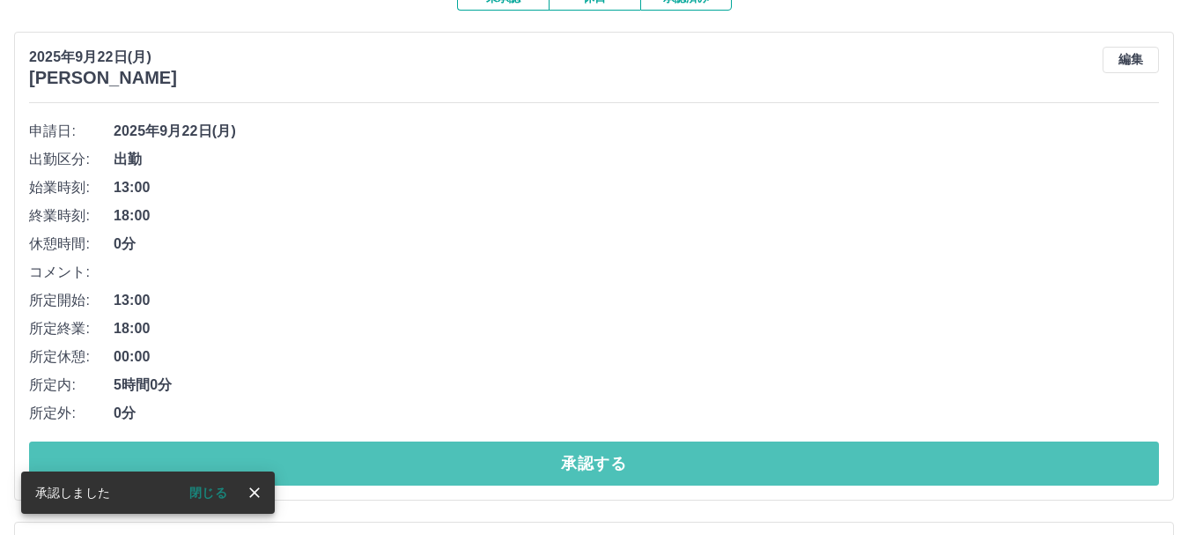
click at [472, 467] on button "承認する" at bounding box center [594, 463] width 1130 height 44
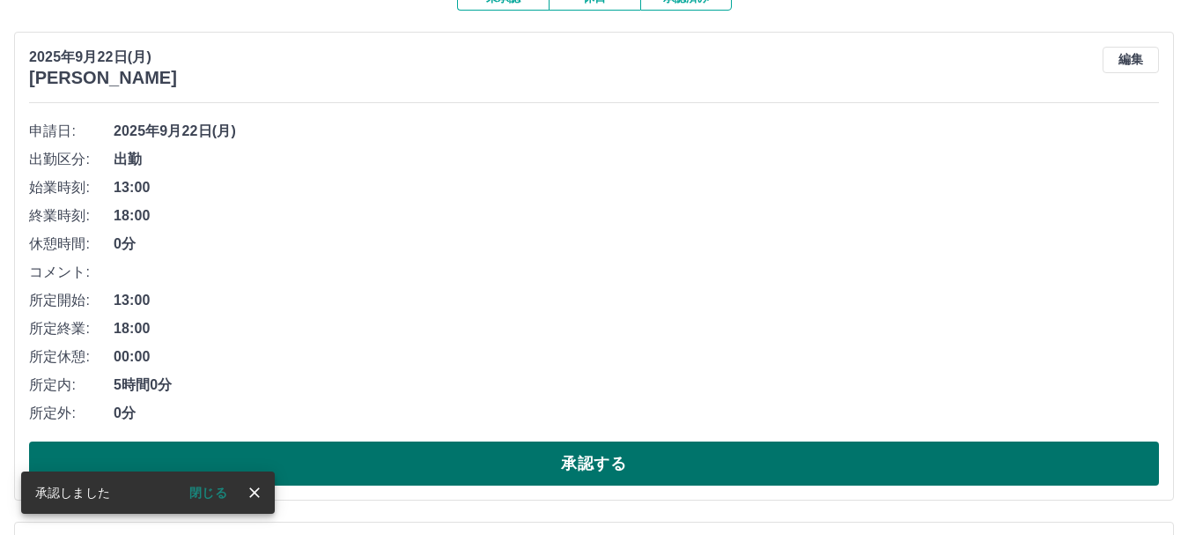
click at [472, 466] on button "承認する" at bounding box center [594, 463] width 1130 height 44
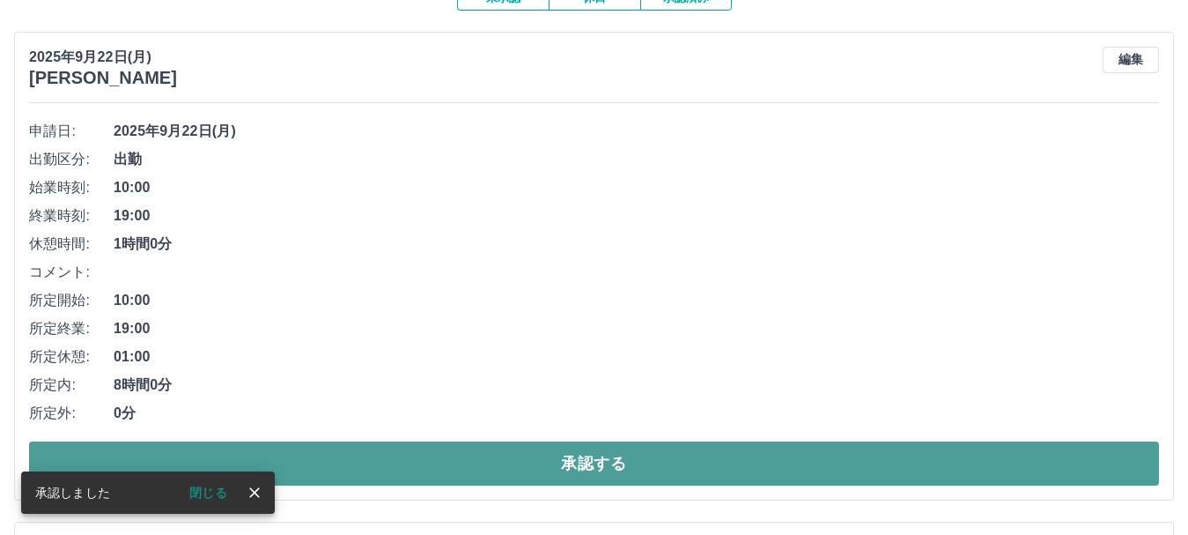
click at [466, 479] on button "承認する" at bounding box center [594, 463] width 1130 height 44
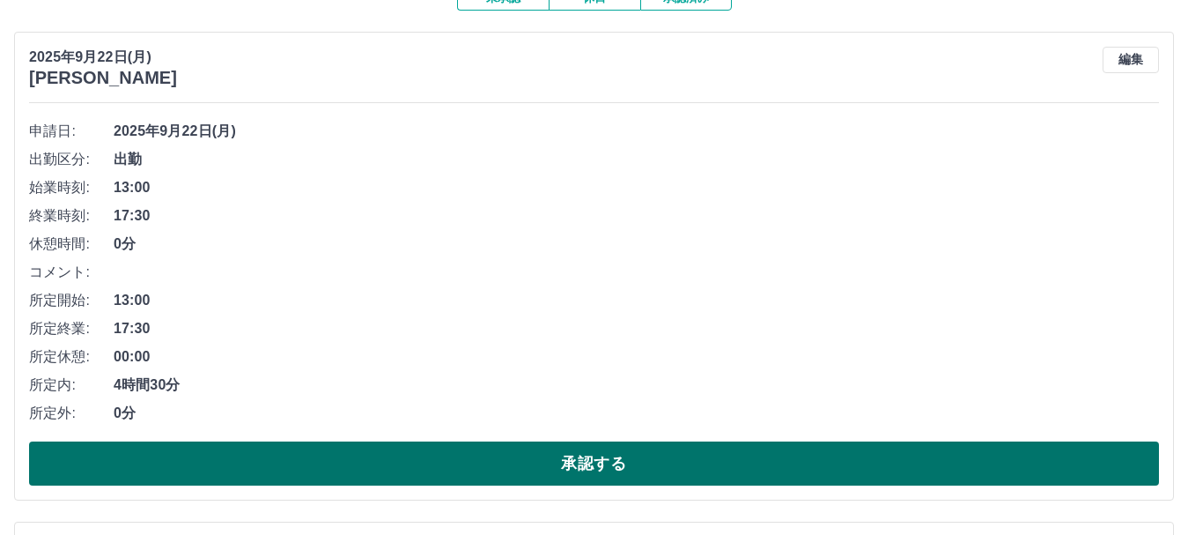
click at [476, 467] on button "承認する" at bounding box center [594, 463] width 1130 height 44
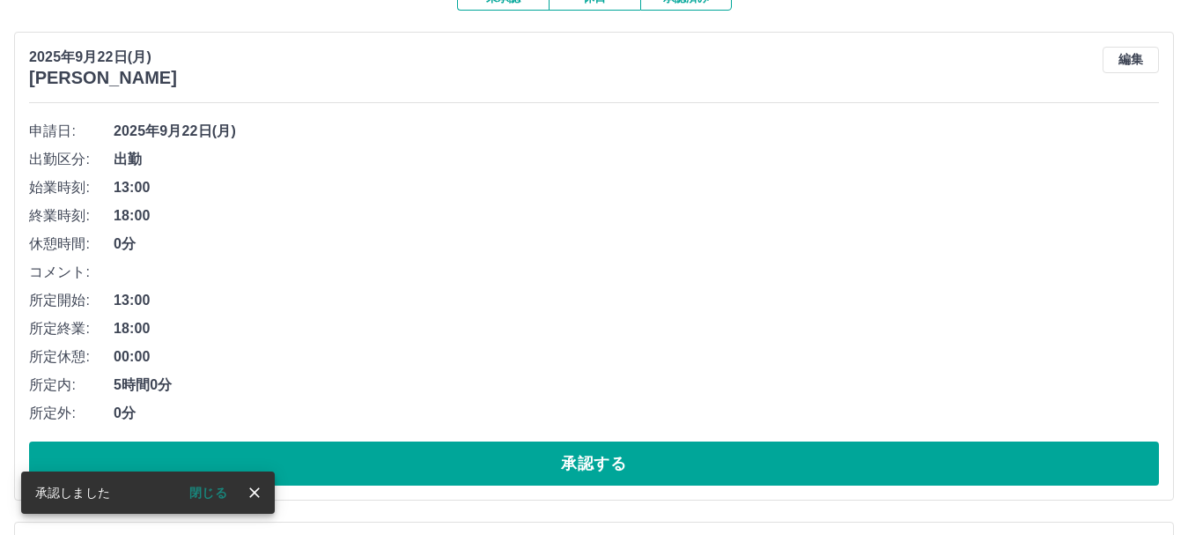
click at [475, 467] on button "承認する" at bounding box center [594, 463] width 1130 height 44
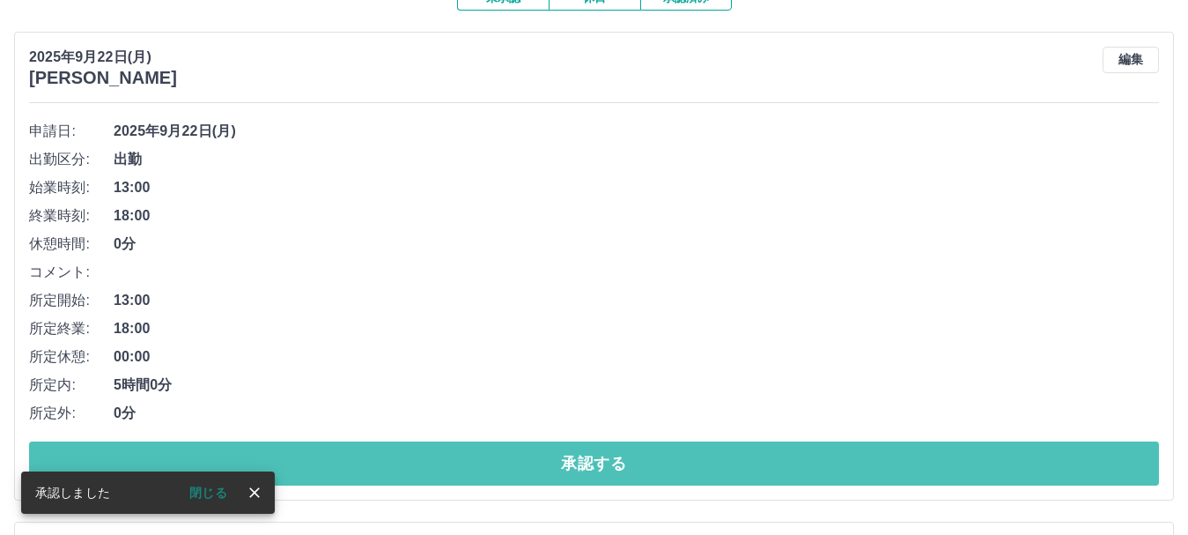
click at [475, 467] on button "承認する" at bounding box center [594, 463] width 1130 height 44
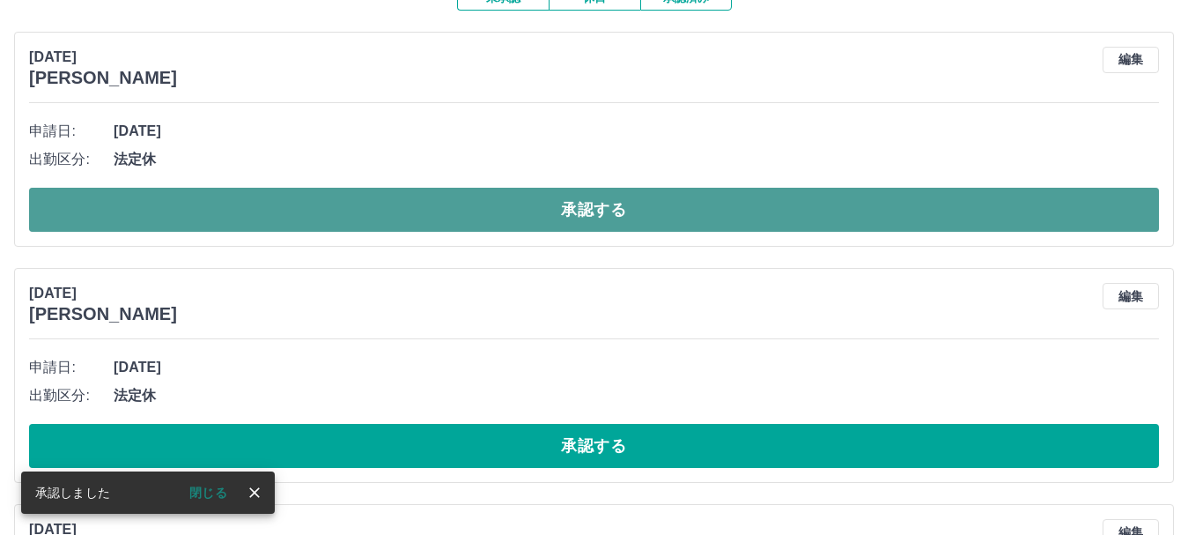
click at [358, 210] on button "承認する" at bounding box center [594, 210] width 1130 height 44
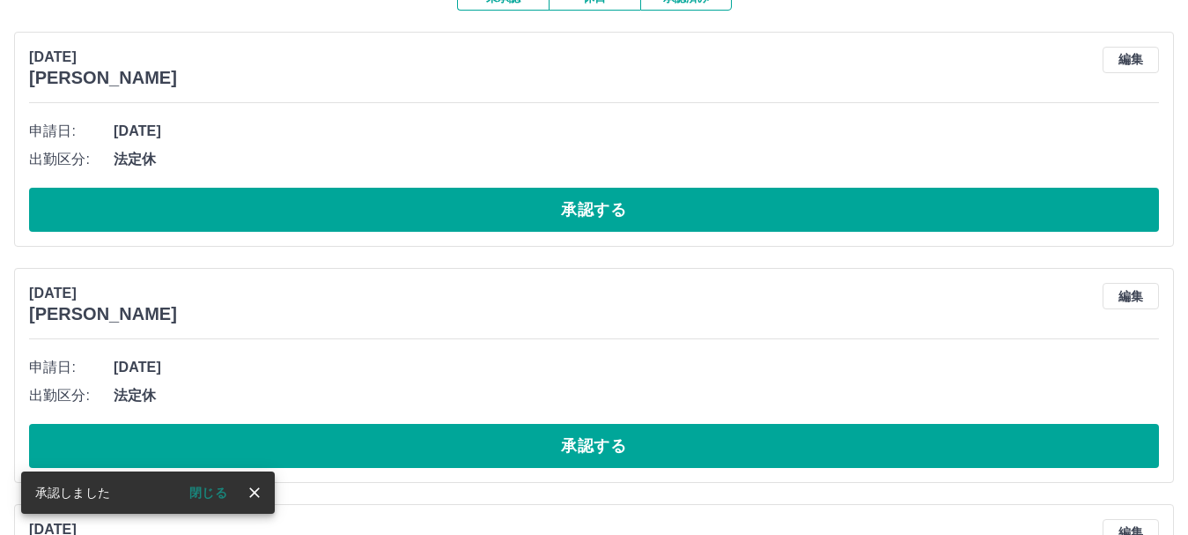
click at [358, 210] on button "承認する" at bounding box center [594, 210] width 1130 height 44
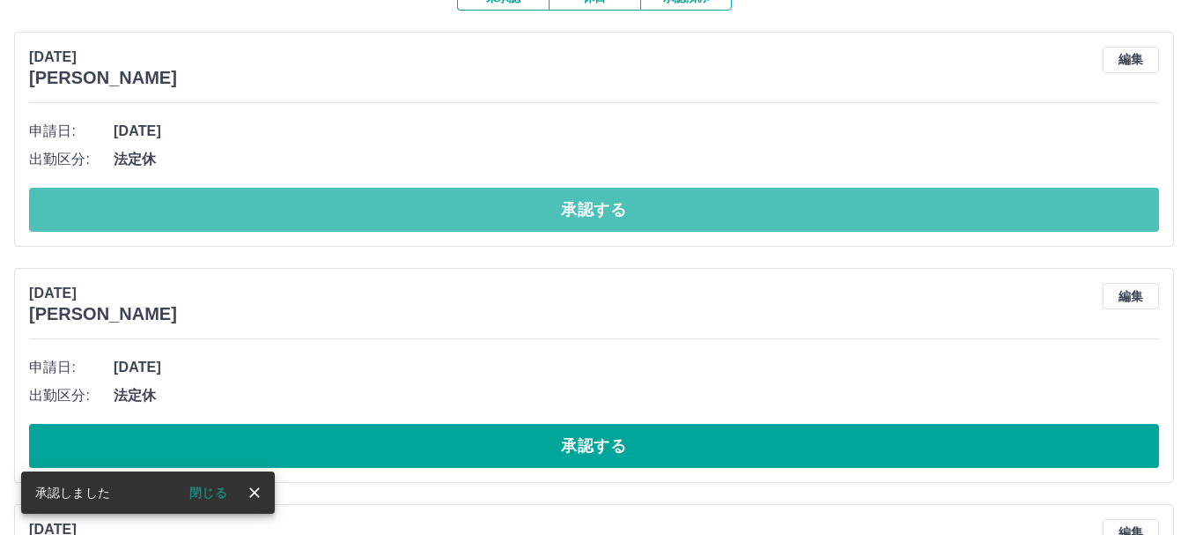
click at [362, 208] on button "承認する" at bounding box center [594, 210] width 1130 height 44
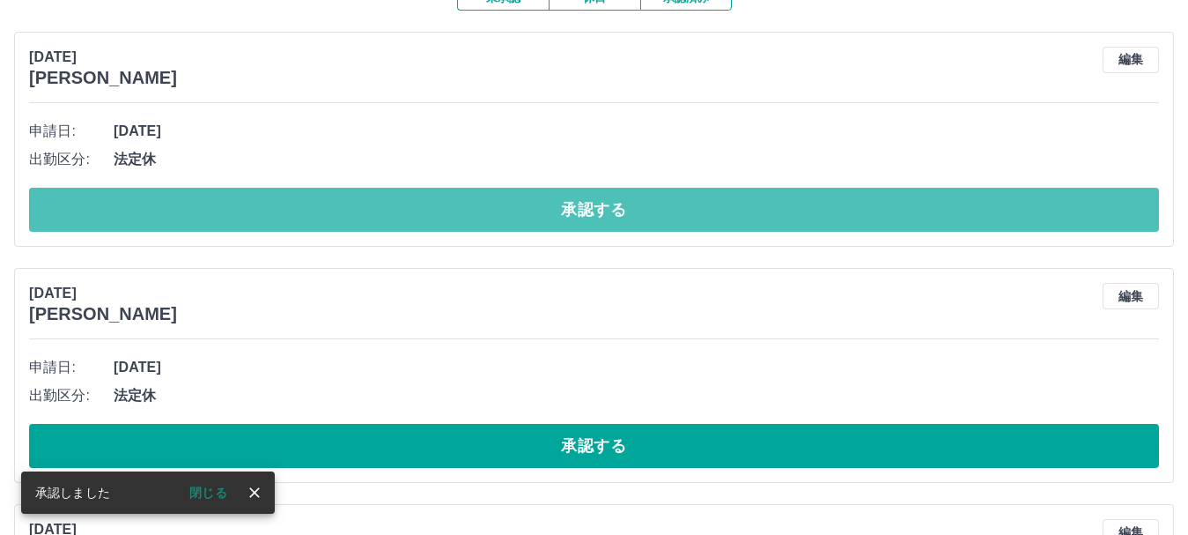
click at [362, 208] on button "承認する" at bounding box center [594, 210] width 1130 height 44
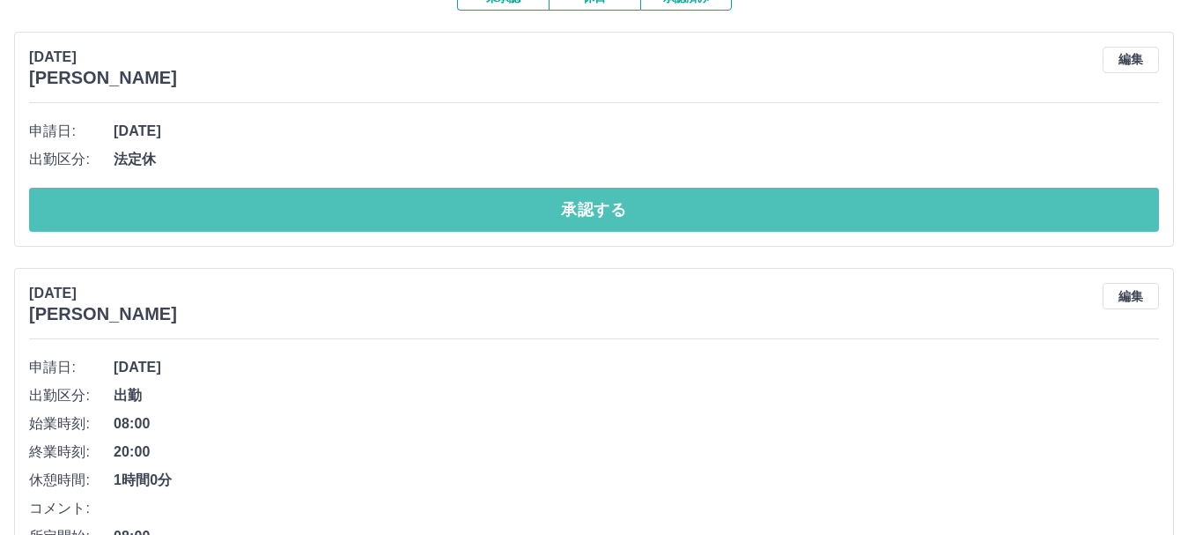
click at [362, 208] on button "承認する" at bounding box center [594, 210] width 1130 height 44
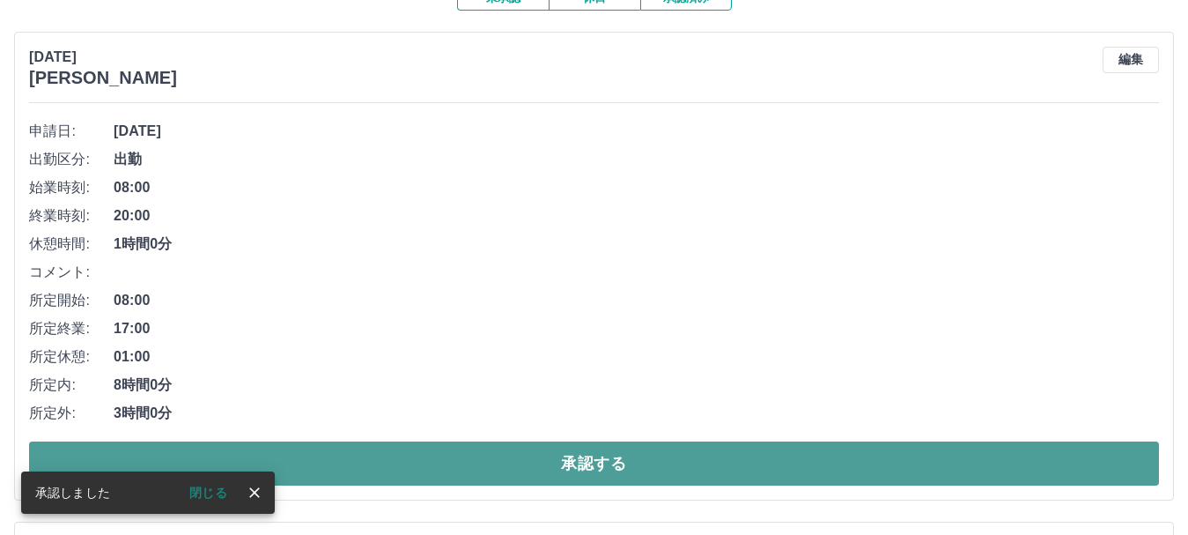
click at [420, 456] on button "承認する" at bounding box center [594, 463] width 1130 height 44
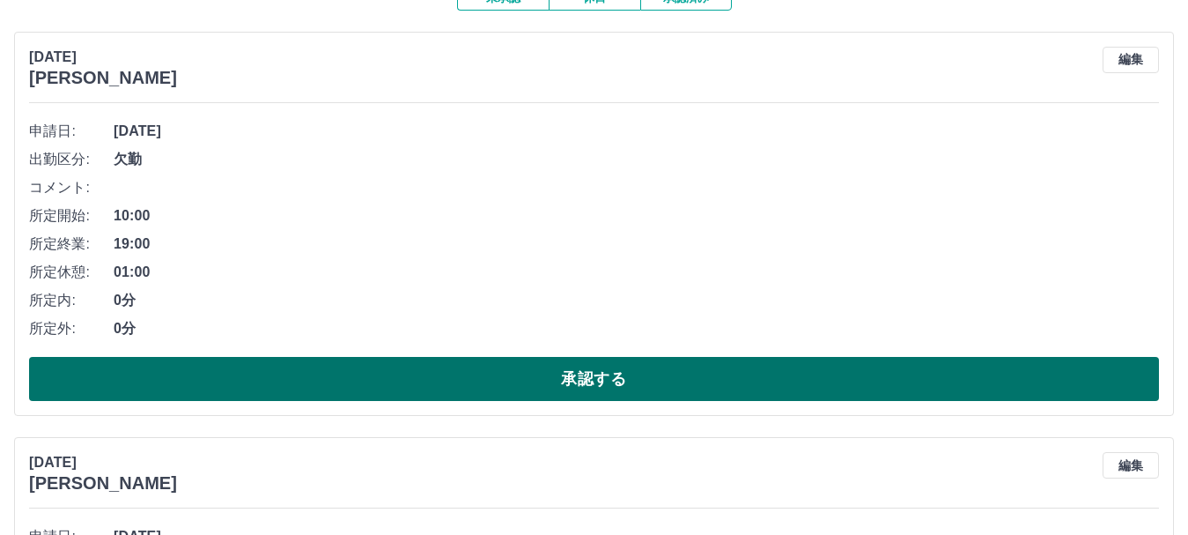
click at [315, 373] on button "承認する" at bounding box center [594, 379] width 1130 height 44
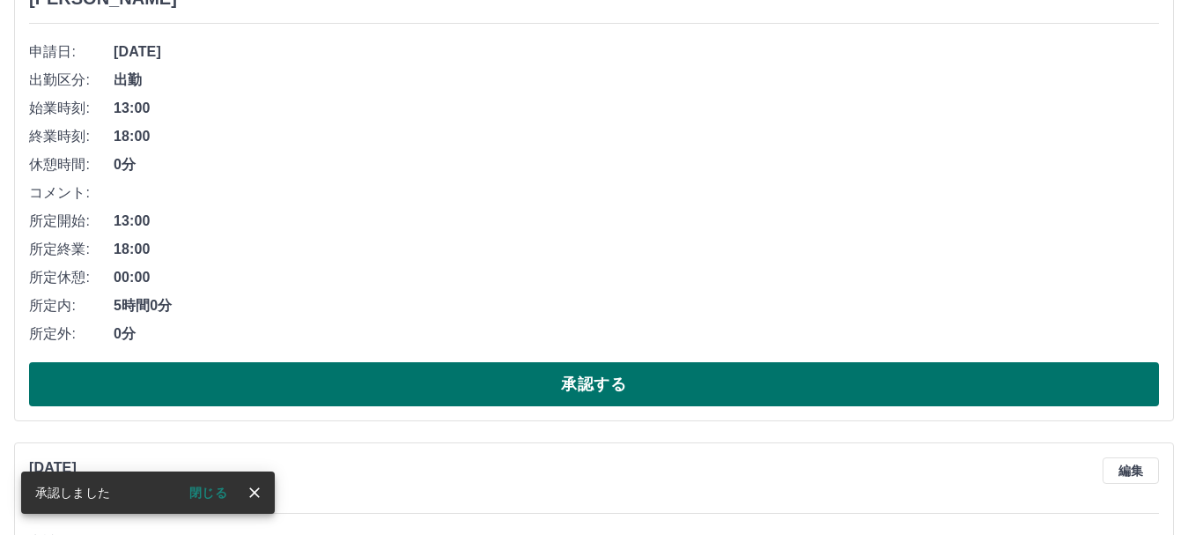
scroll to position [264, 0]
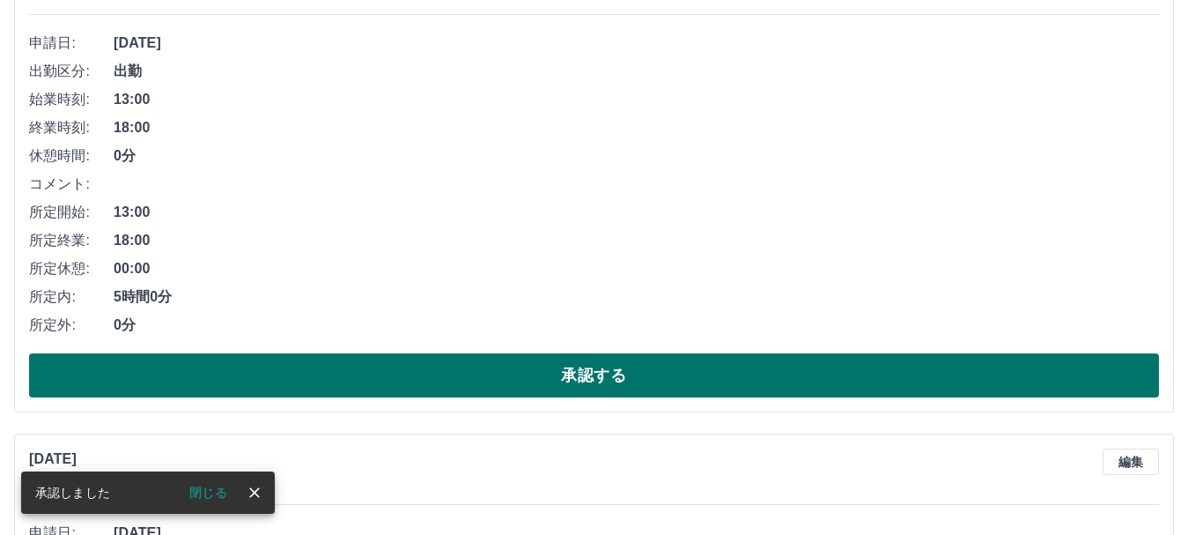
click at [446, 371] on button "承認する" at bounding box center [594, 375] width 1130 height 44
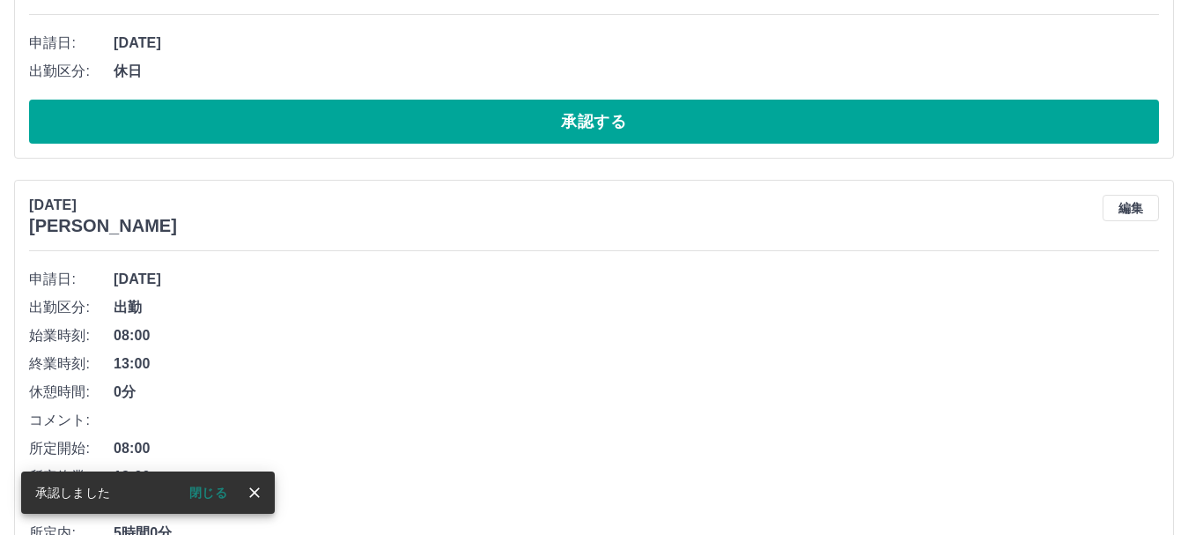
scroll to position [0, 0]
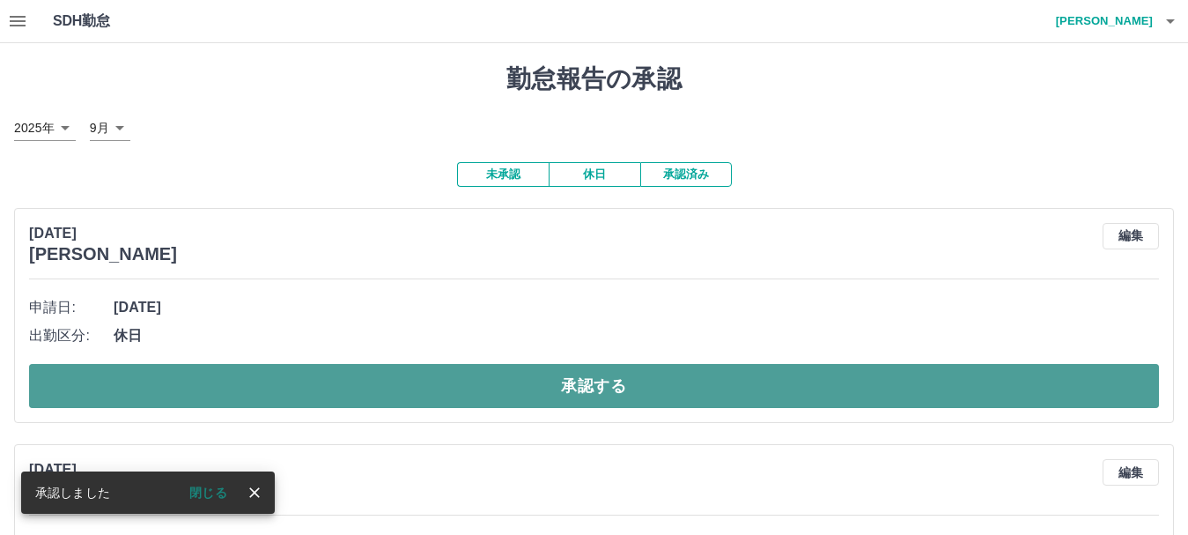
click at [417, 390] on button "承認する" at bounding box center [594, 386] width 1130 height 44
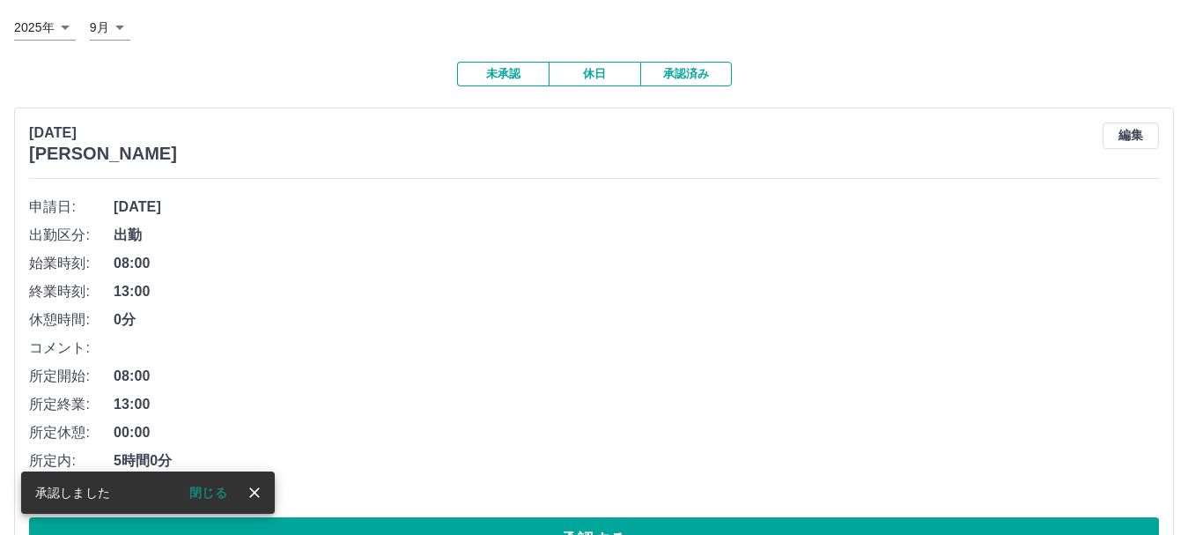
scroll to position [264, 0]
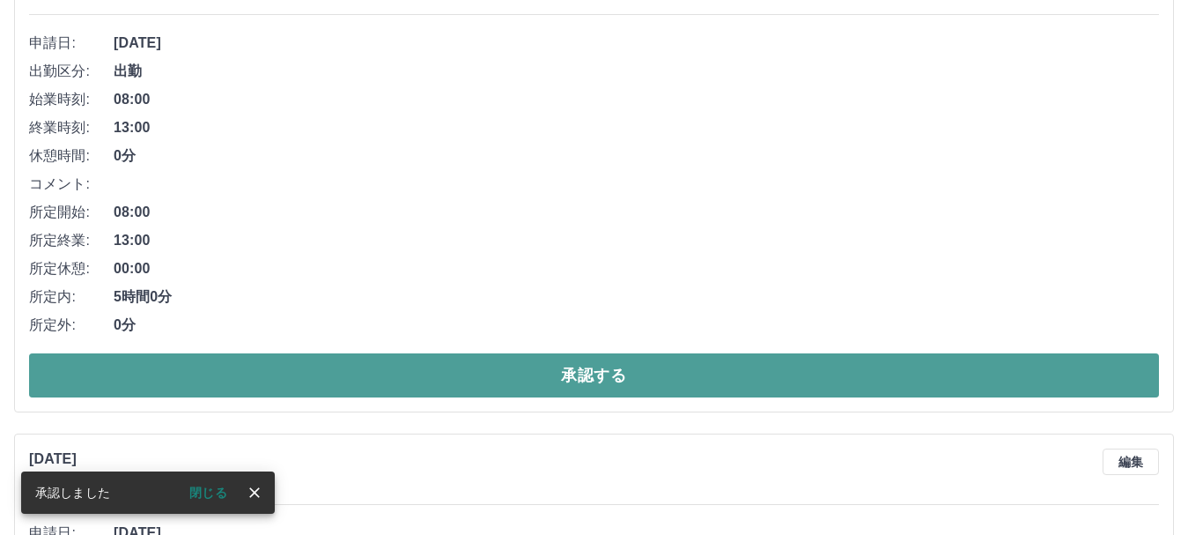
click at [417, 388] on button "承認する" at bounding box center [594, 375] width 1130 height 44
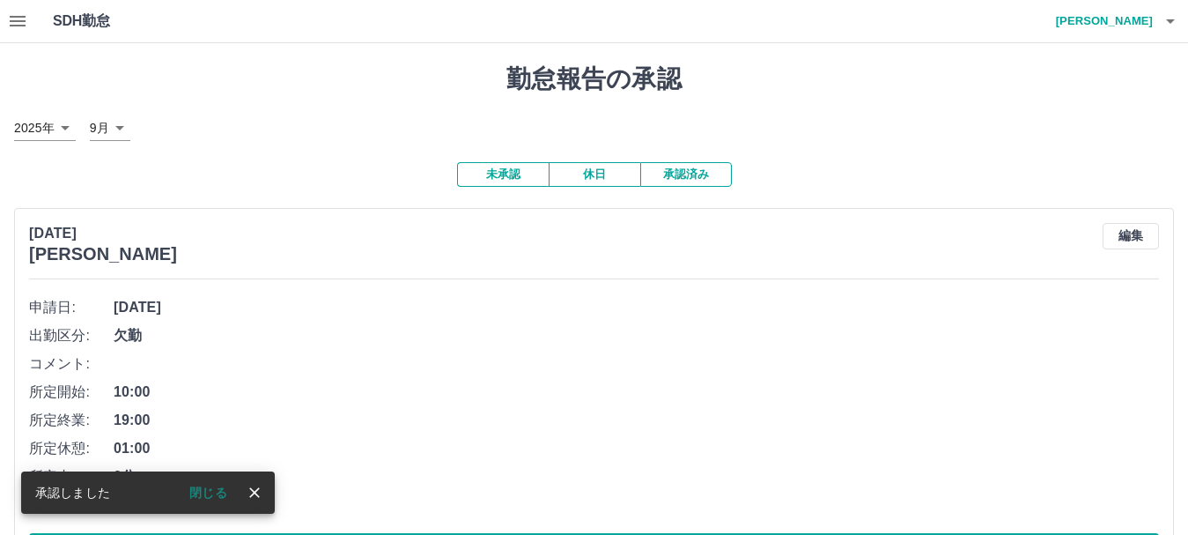
scroll to position [176, 0]
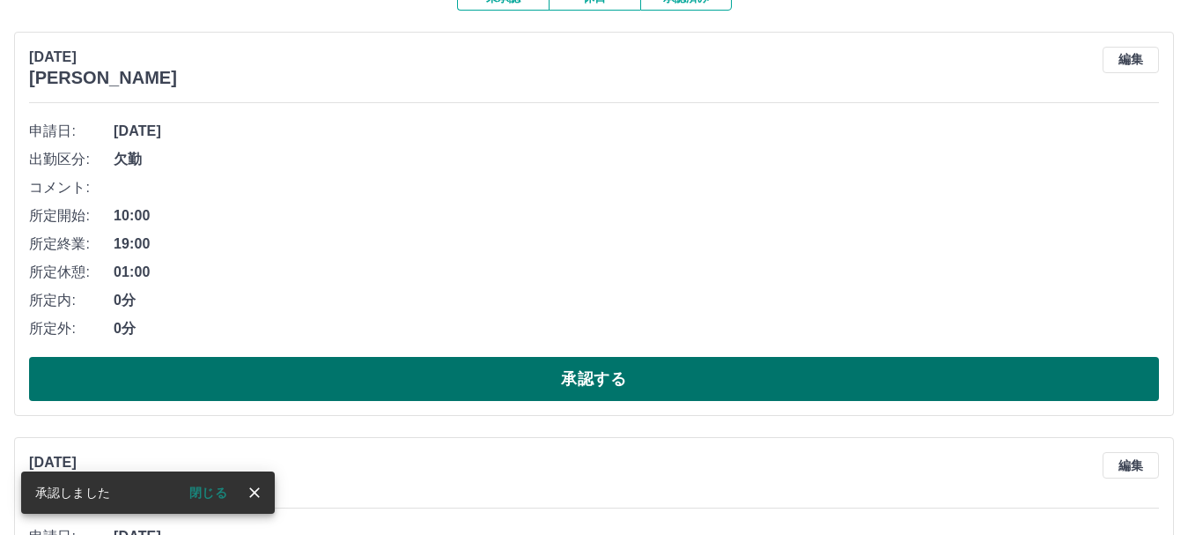
click at [408, 385] on button "承認する" at bounding box center [594, 379] width 1130 height 44
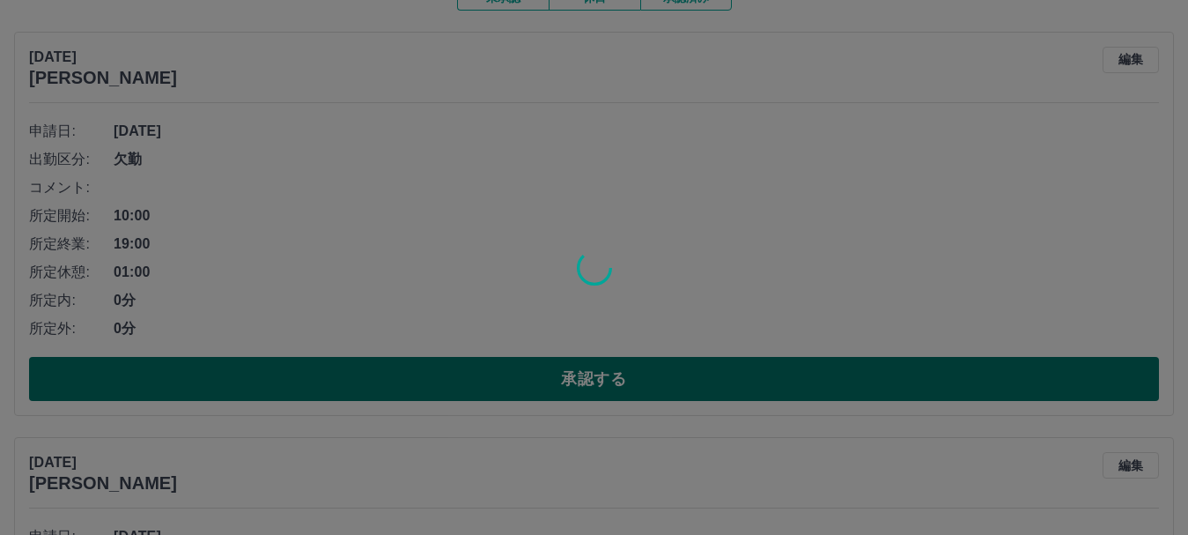
scroll to position [0, 0]
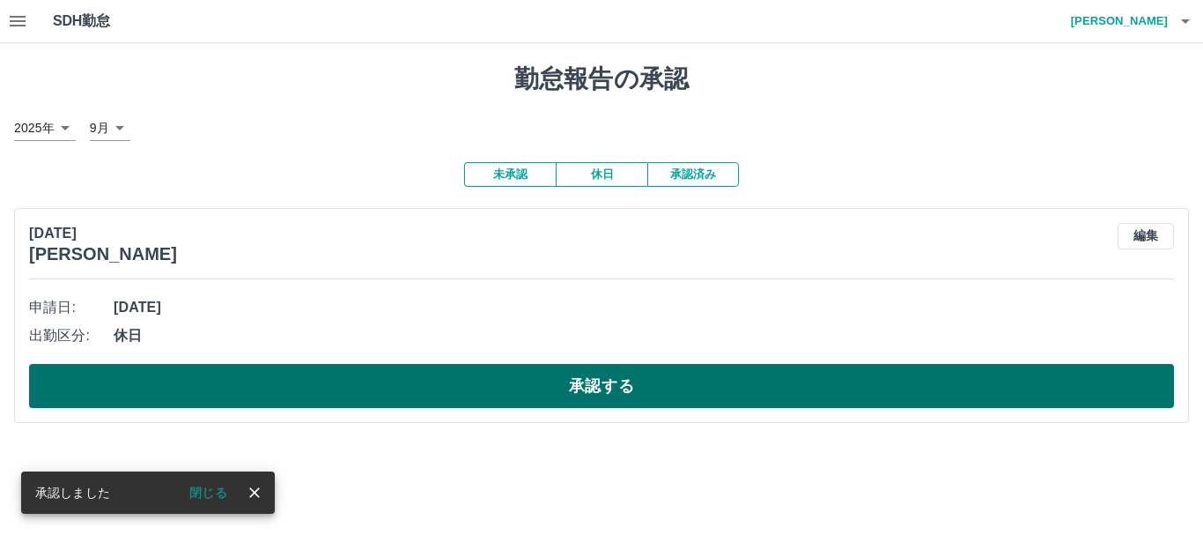
click at [386, 384] on button "承認する" at bounding box center [601, 386] width 1145 height 44
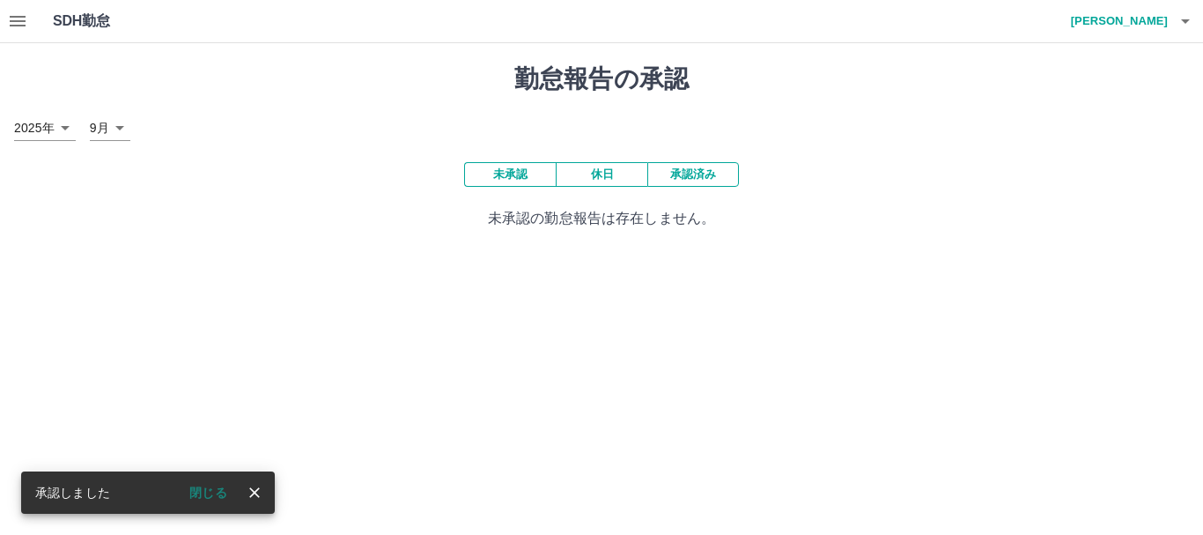
click at [695, 171] on button "承認済み" at bounding box center [693, 174] width 92 height 25
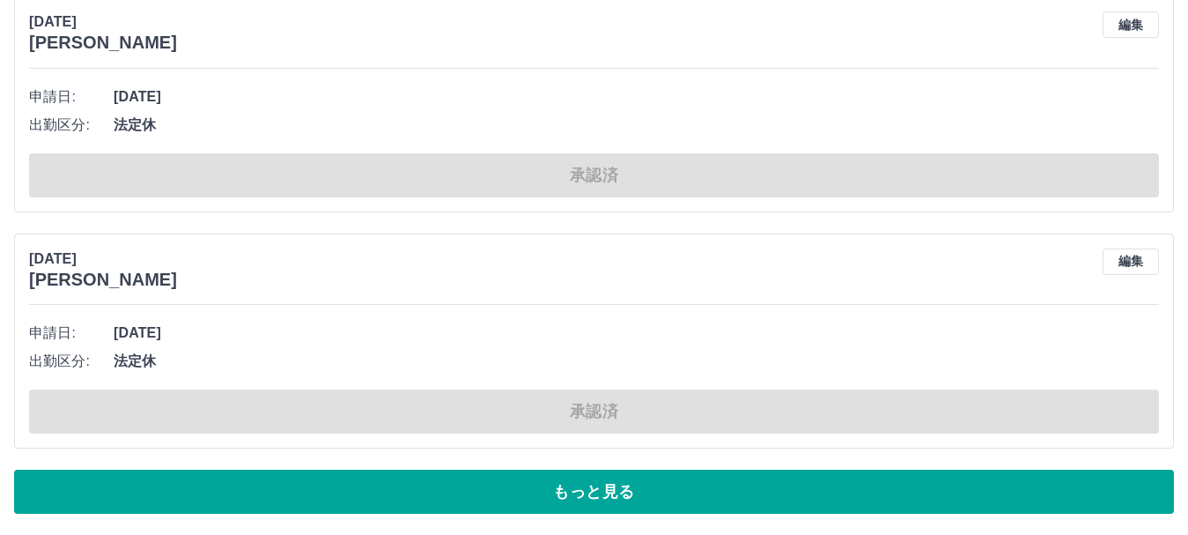
scroll to position [7930, 0]
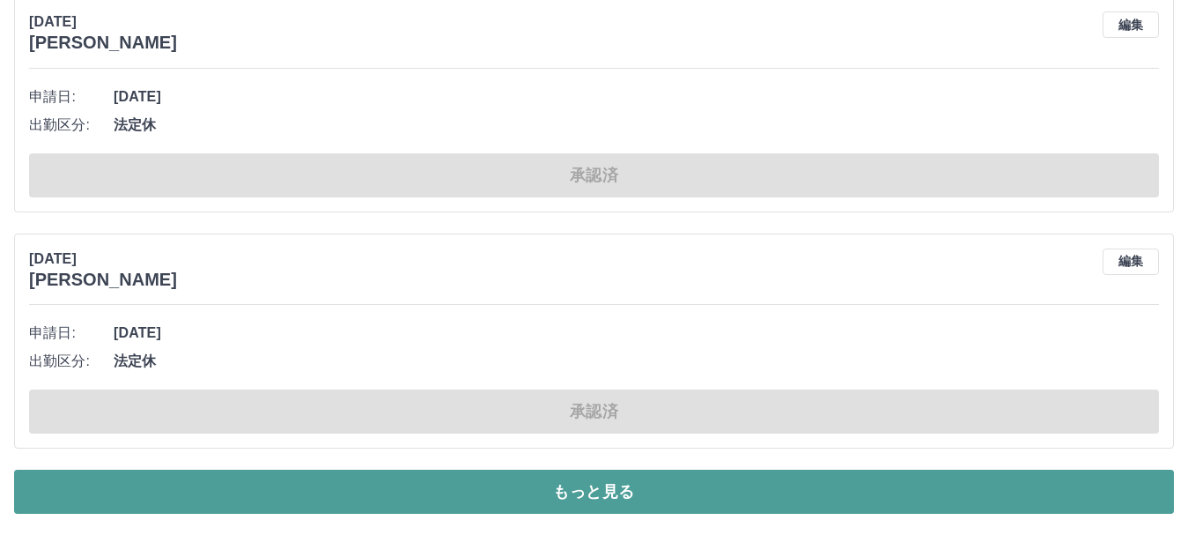
click at [594, 491] on button "もっと見る" at bounding box center [594, 491] width 1160 height 44
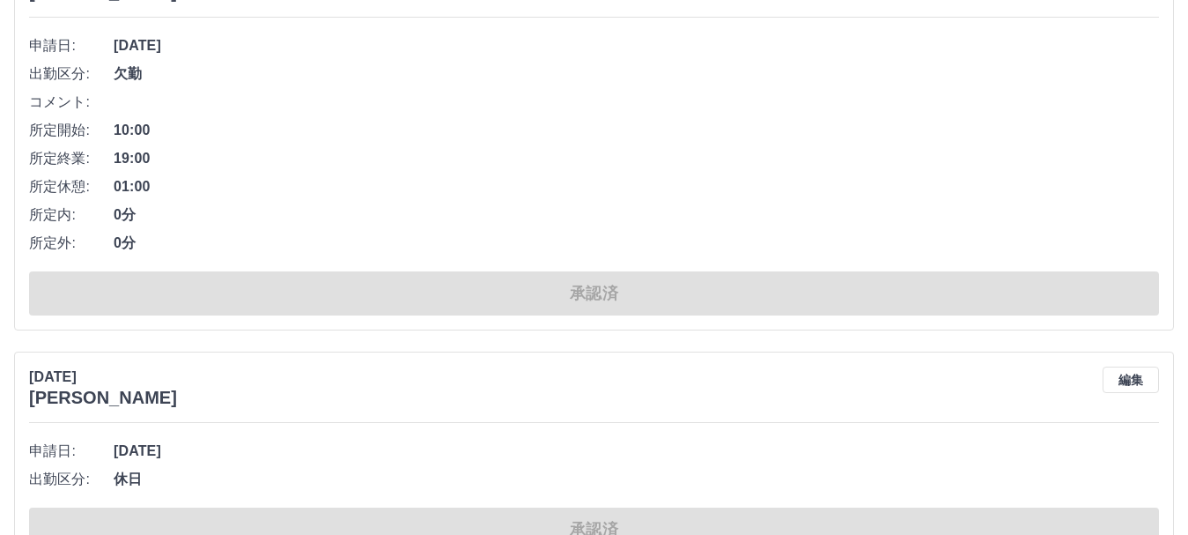
scroll to position [11892, 0]
